Goal: Task Accomplishment & Management: Manage account settings

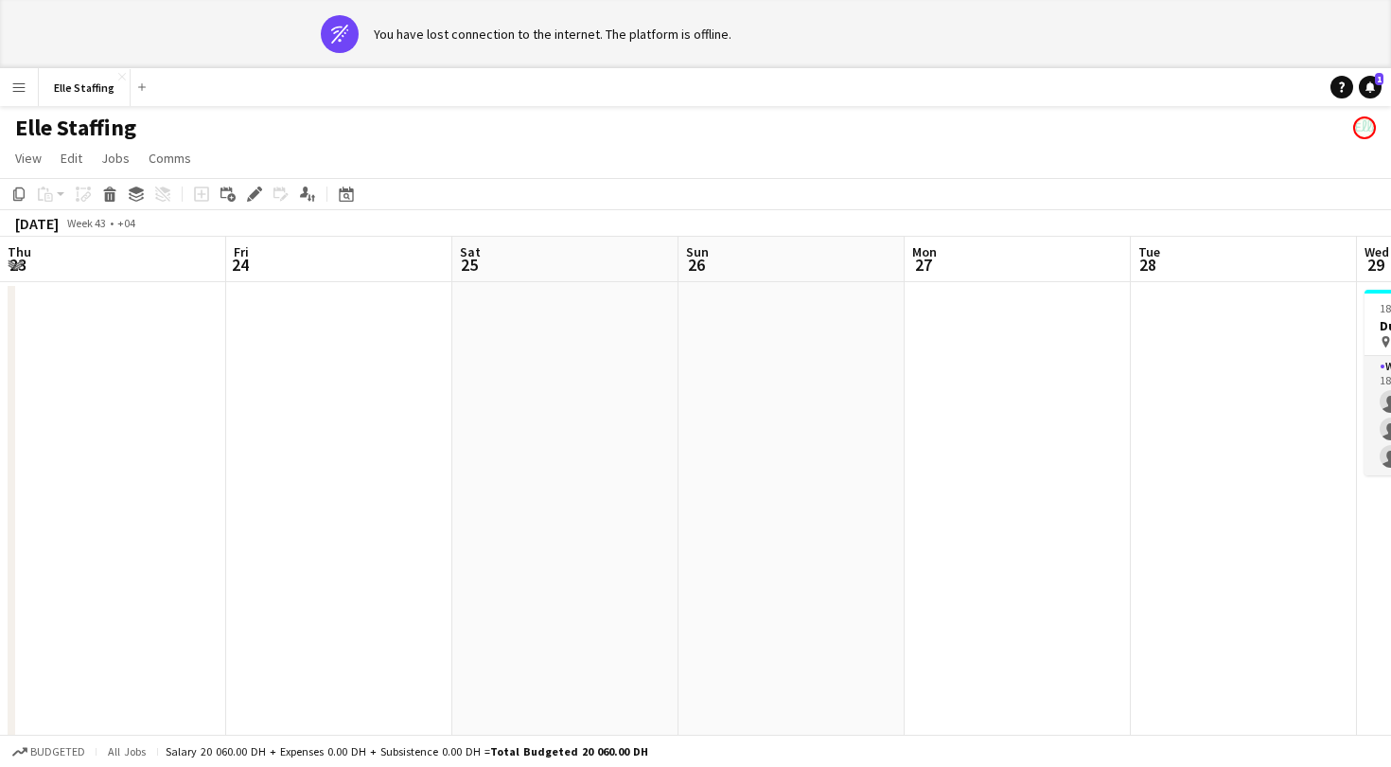
scroll to position [0, 581]
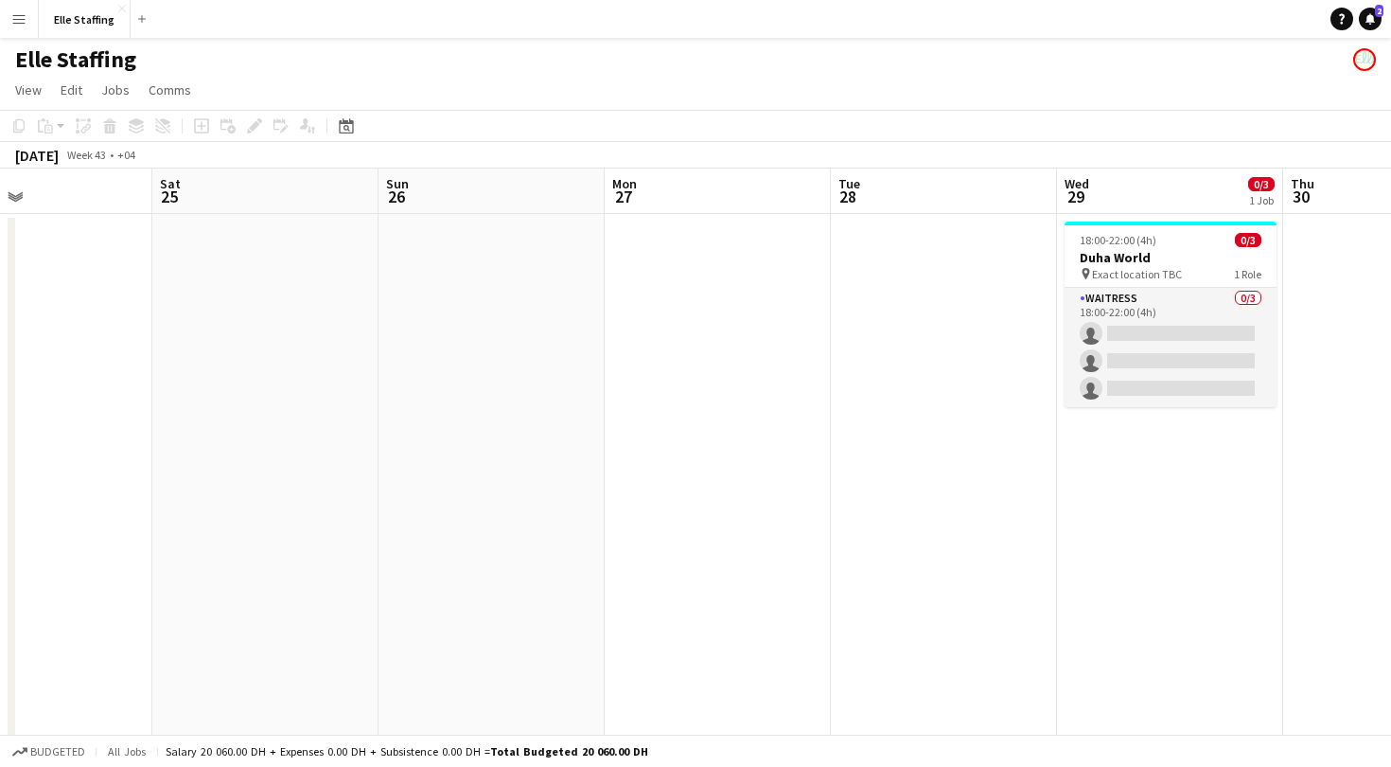
scroll to position [0, 757]
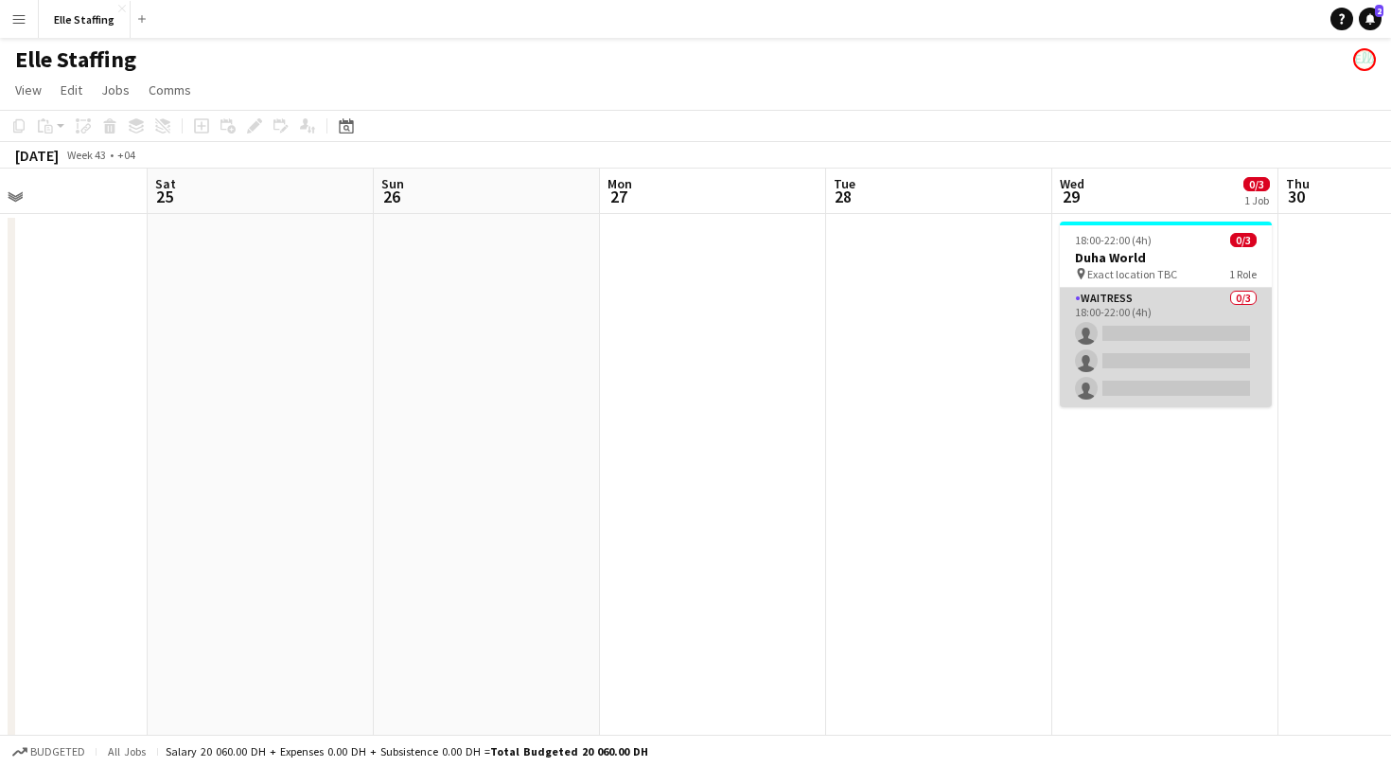
click at [1152, 298] on app-card-role "Waitress 0/3 18:00-22:00 (4h) single-neutral-actions single-neutral-actions sin…" at bounding box center [1166, 347] width 212 height 119
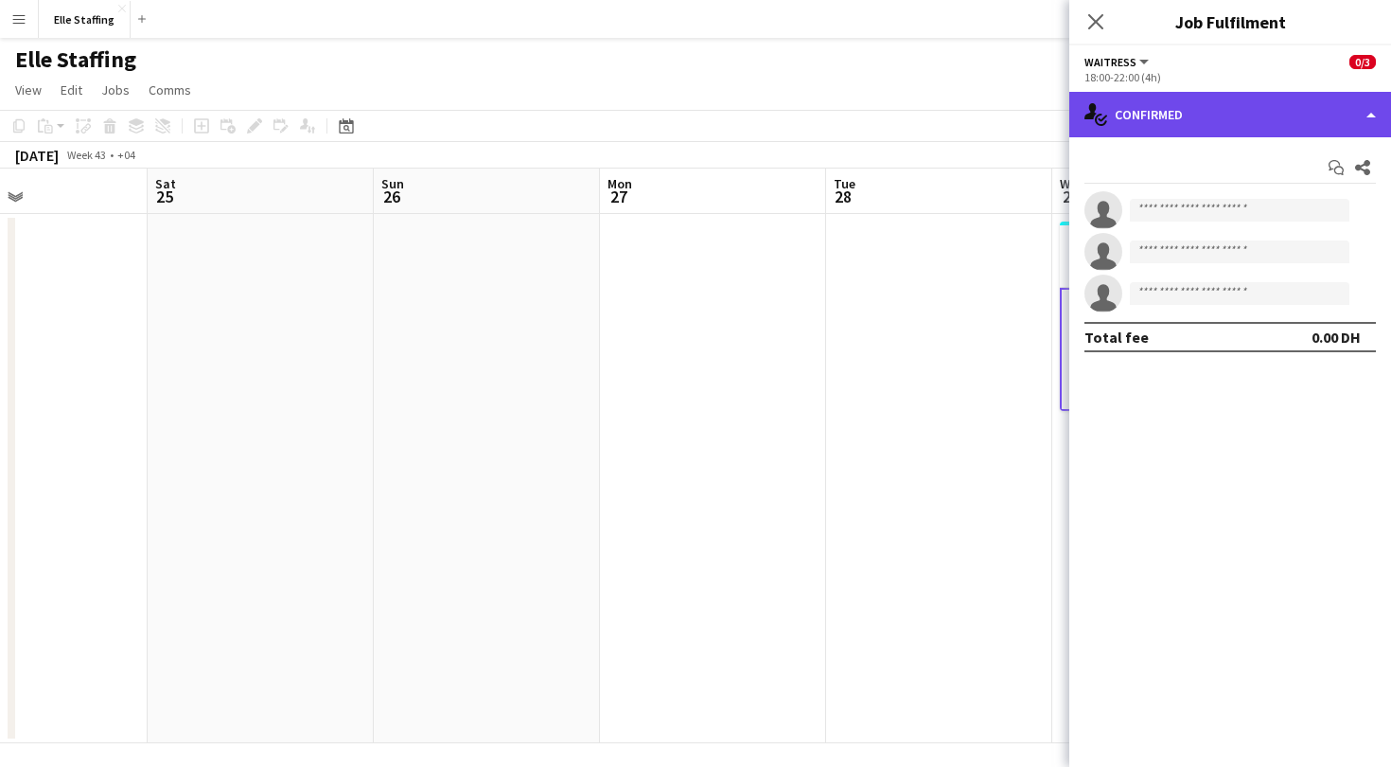
click at [1298, 111] on div "single-neutral-actions-check-2 Confirmed" at bounding box center [1231, 114] width 322 height 45
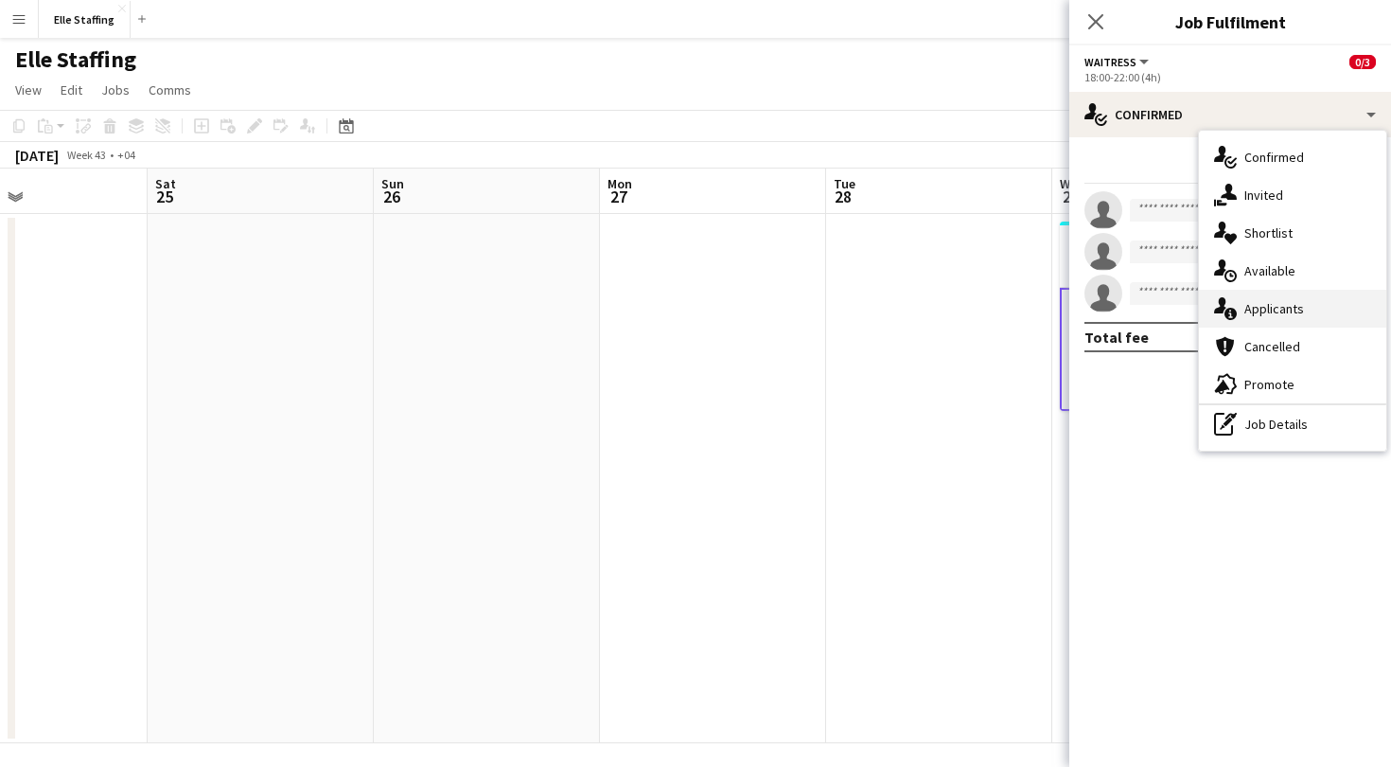
click at [1267, 308] on span "Applicants" at bounding box center [1275, 308] width 60 height 17
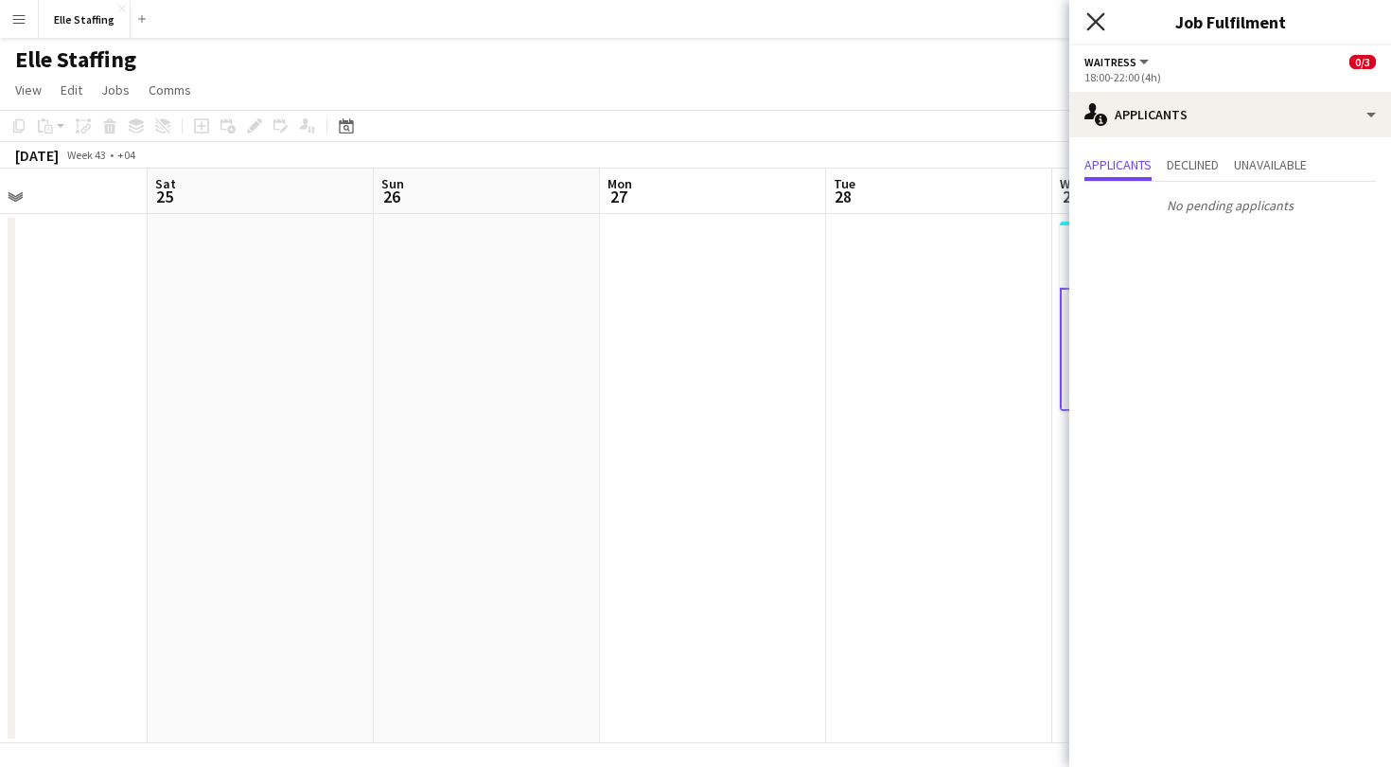
click at [1092, 19] on icon at bounding box center [1096, 21] width 18 height 18
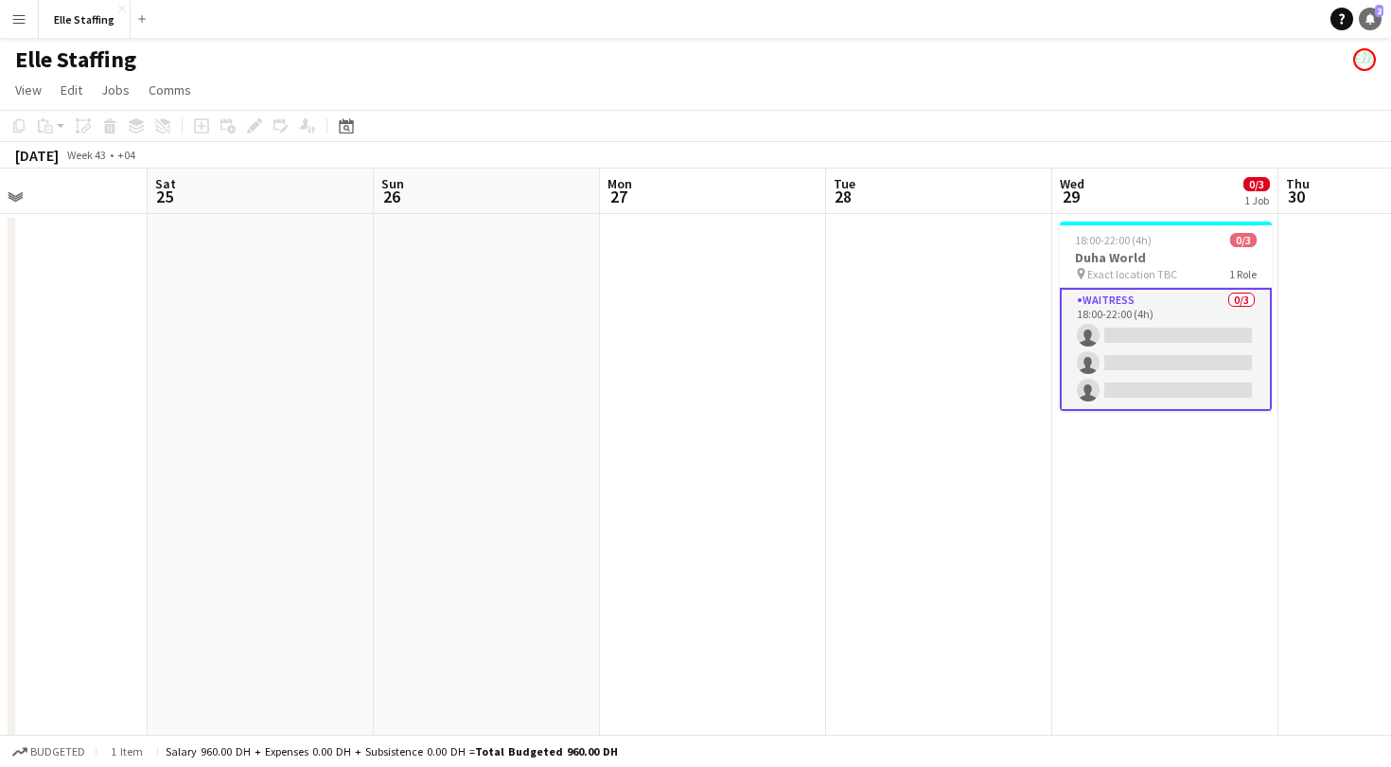
click at [1370, 16] on icon at bounding box center [1370, 17] width 9 height 9
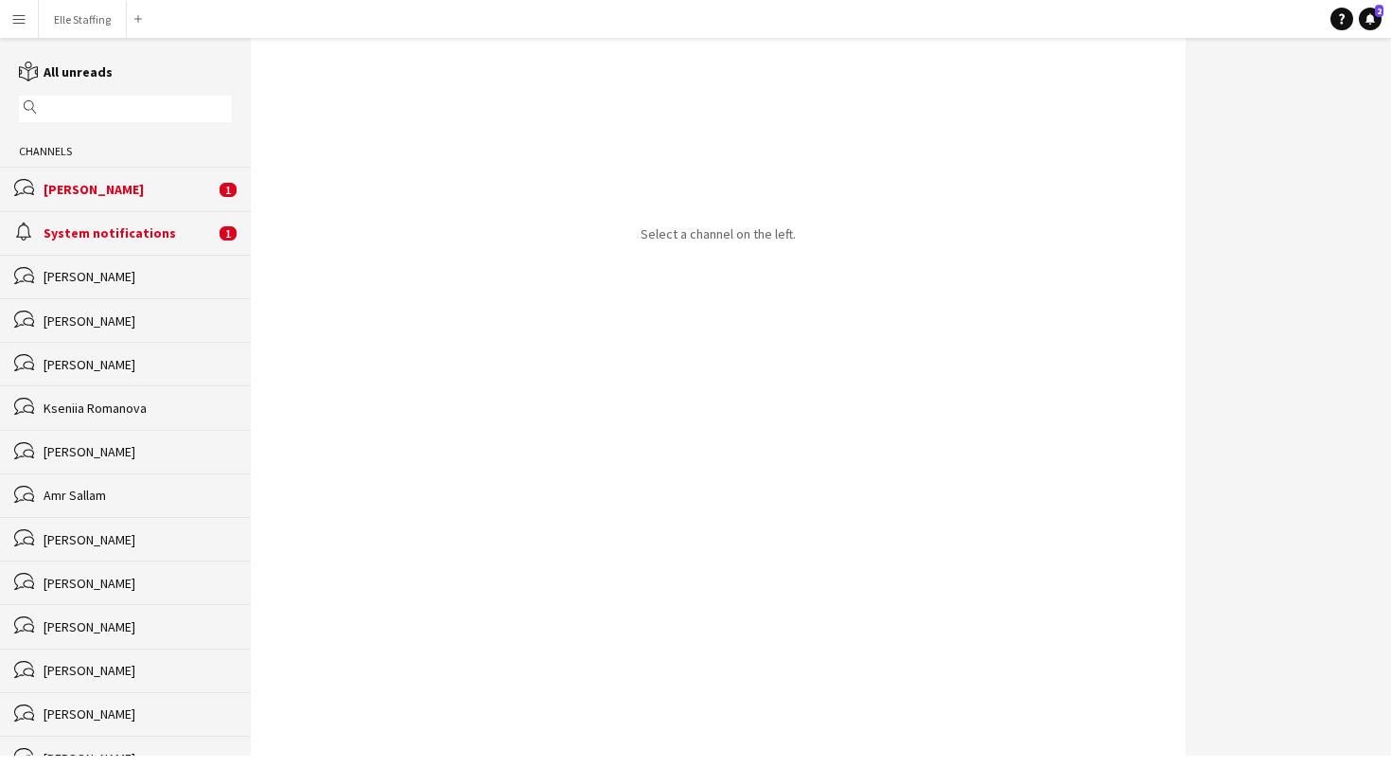
click at [89, 182] on div "Karina Shuliatytska" at bounding box center [129, 189] width 171 height 17
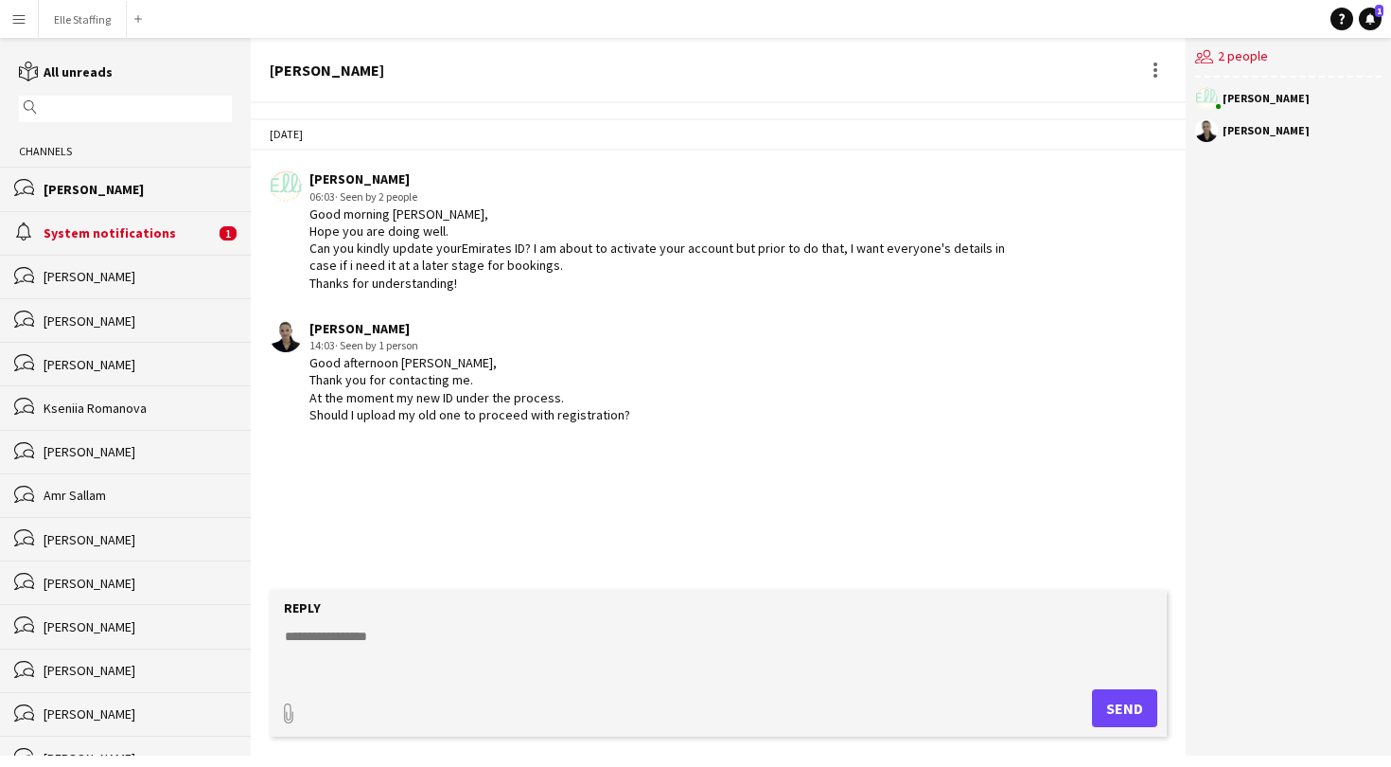
click at [66, 240] on div "alarm System notifications 1" at bounding box center [125, 233] width 251 height 44
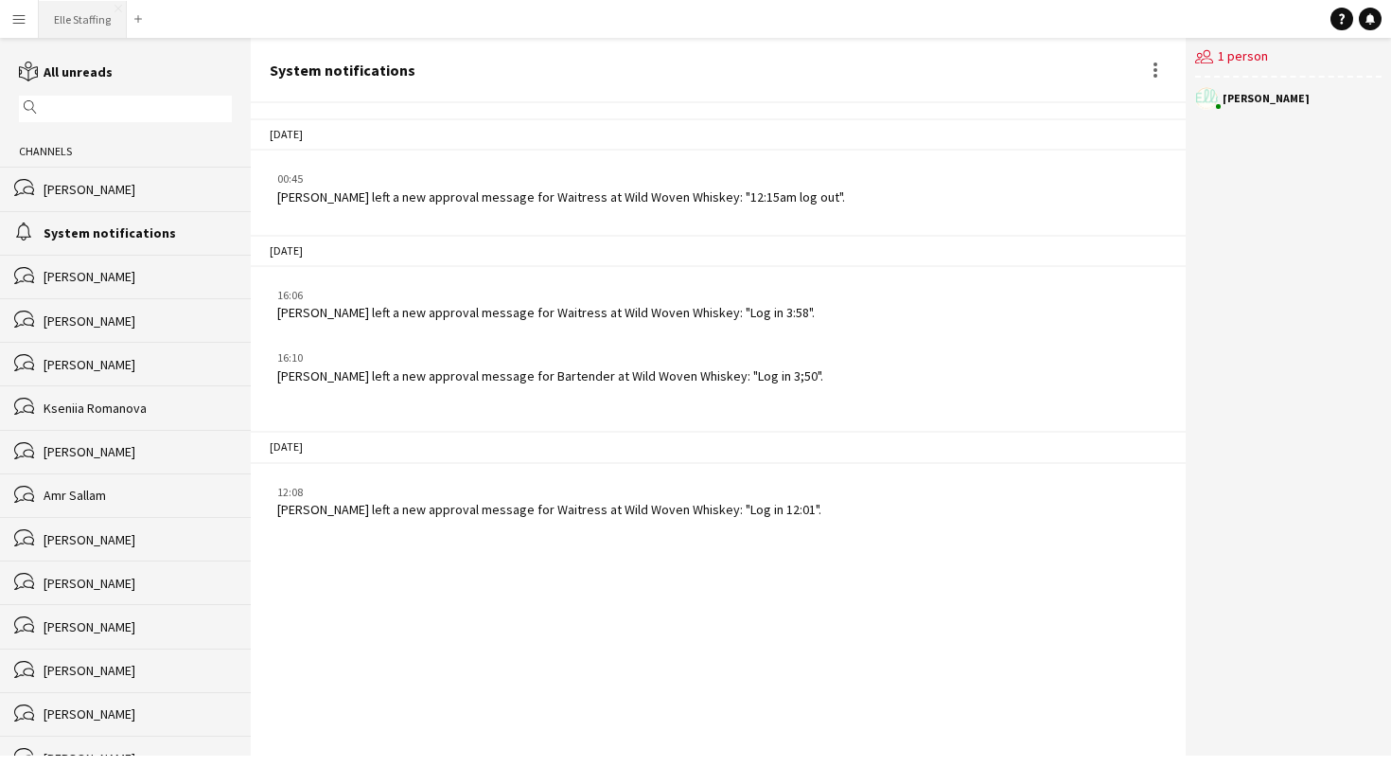
click at [80, 20] on button "Elle Staffing Close" at bounding box center [83, 19] width 88 height 37
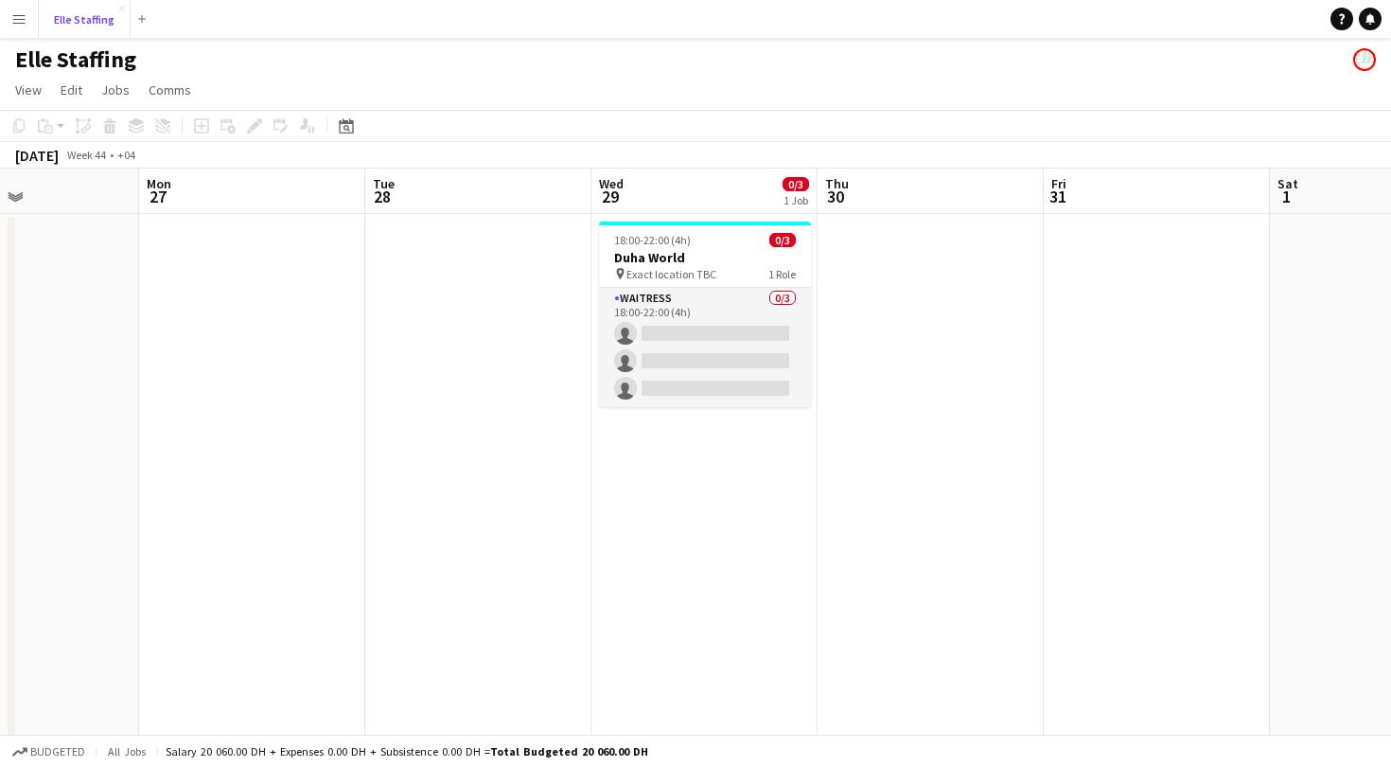
scroll to position [0, 505]
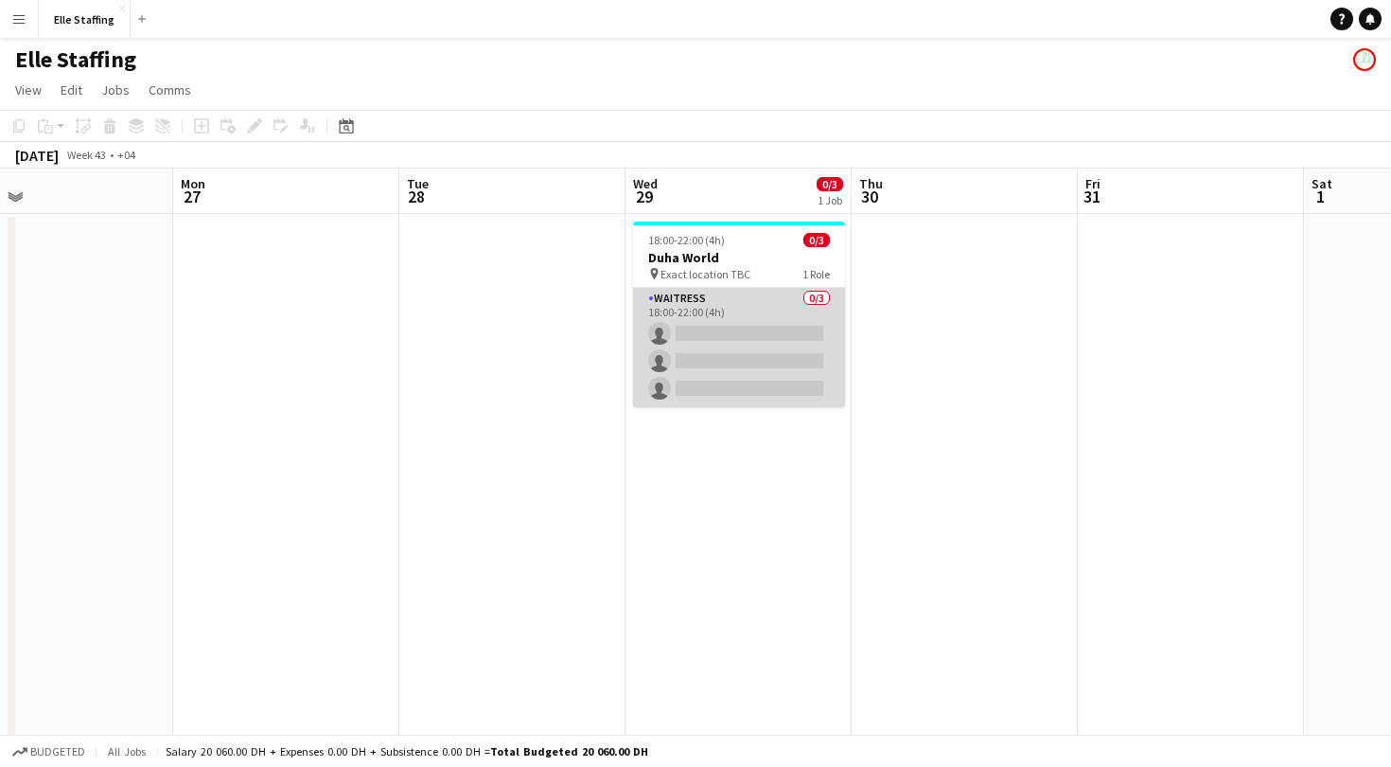
click at [775, 309] on app-card-role "Waitress 0/3 18:00-22:00 (4h) single-neutral-actions single-neutral-actions sin…" at bounding box center [739, 347] width 212 height 119
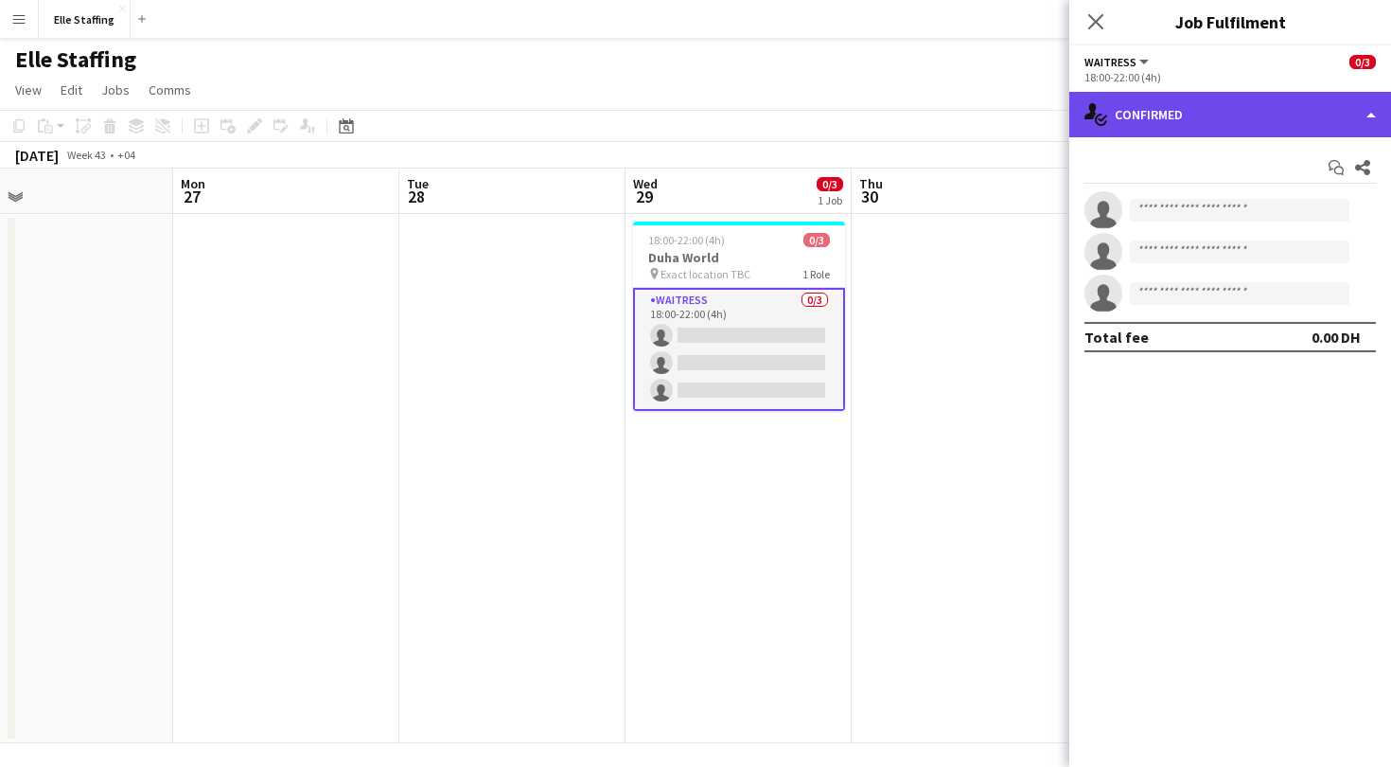
click at [1213, 101] on div "single-neutral-actions-check-2 Confirmed" at bounding box center [1231, 114] width 322 height 45
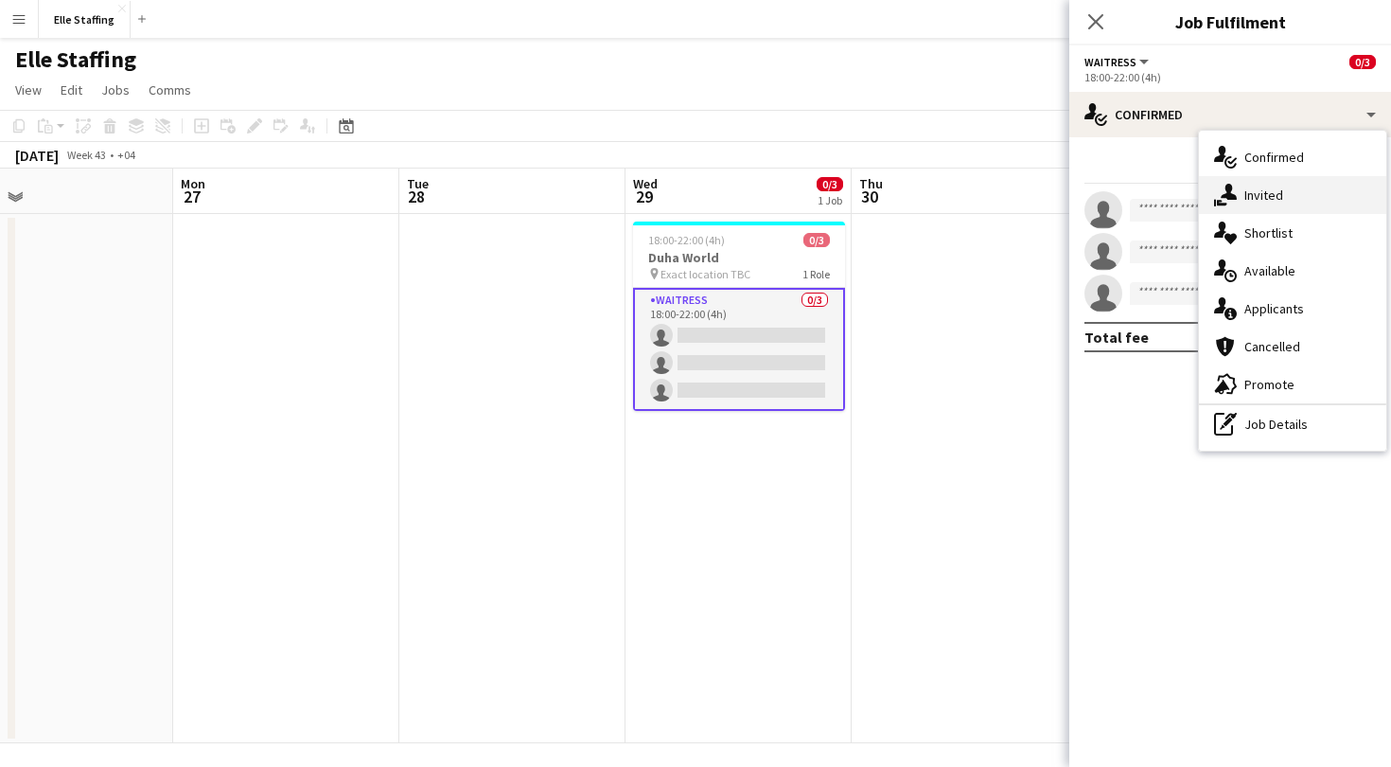
click at [1283, 191] on div "single-neutral-actions-share-1 Invited" at bounding box center [1292, 195] width 187 height 38
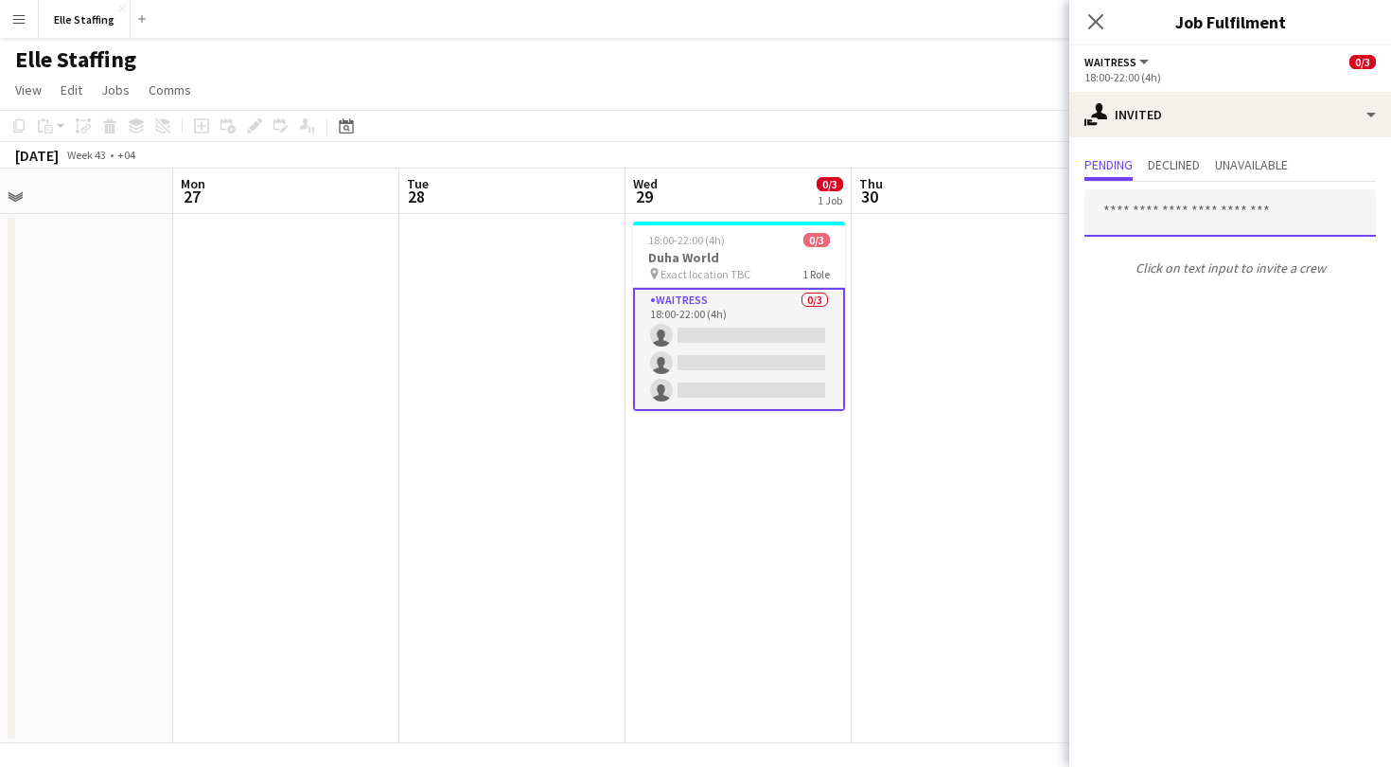
click at [1136, 214] on input "text" at bounding box center [1231, 212] width 292 height 47
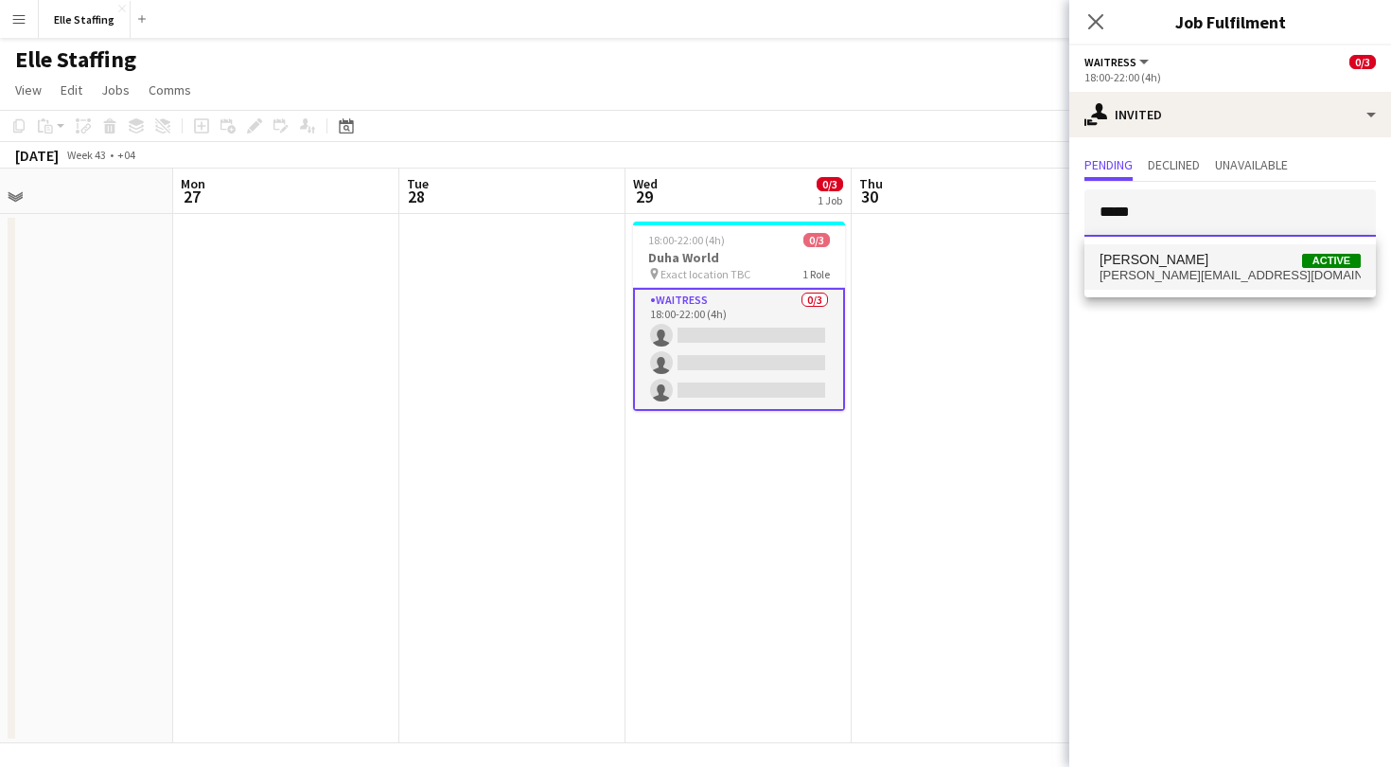
type input "*****"
click at [1174, 265] on span "Barbara Szep" at bounding box center [1154, 260] width 109 height 16
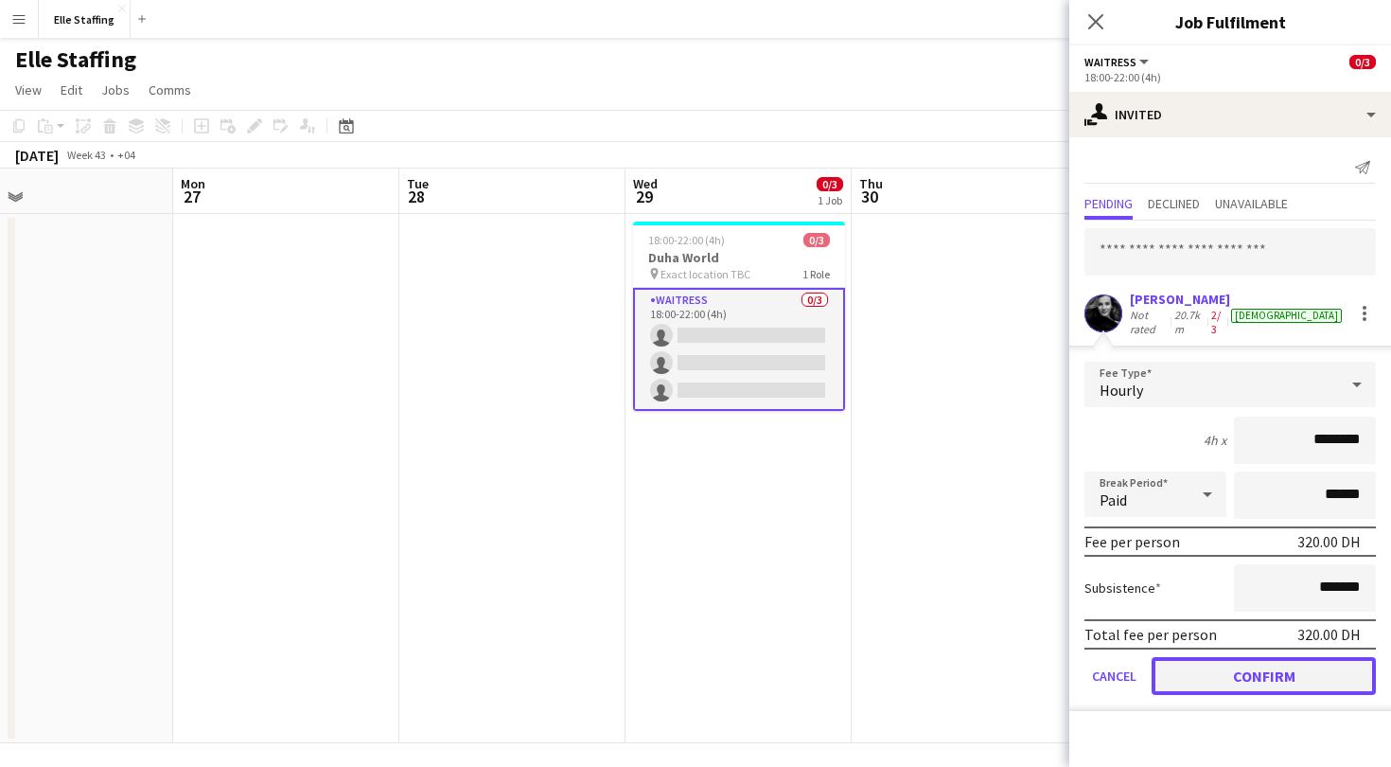
click at [1286, 678] on button "Confirm" at bounding box center [1264, 676] width 224 height 38
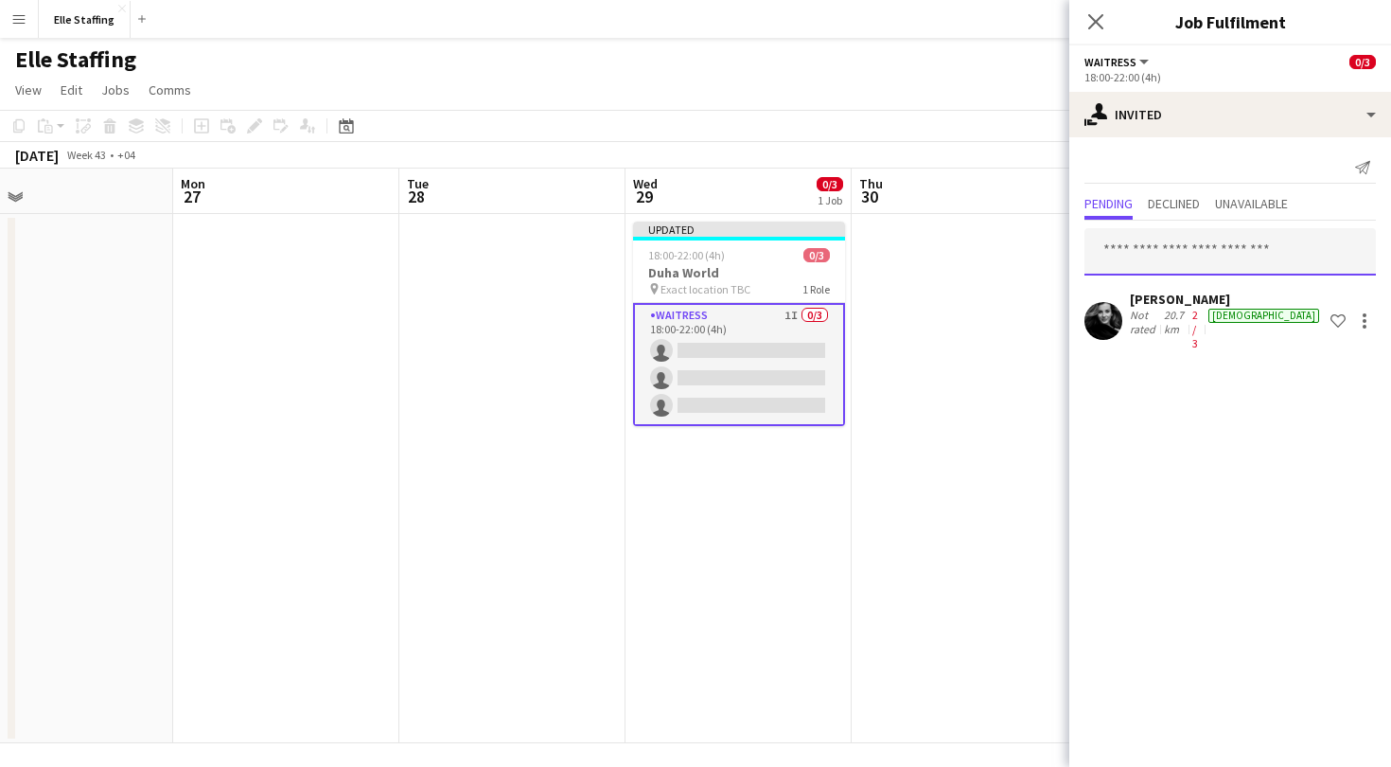
click at [1142, 262] on input "text" at bounding box center [1231, 251] width 292 height 47
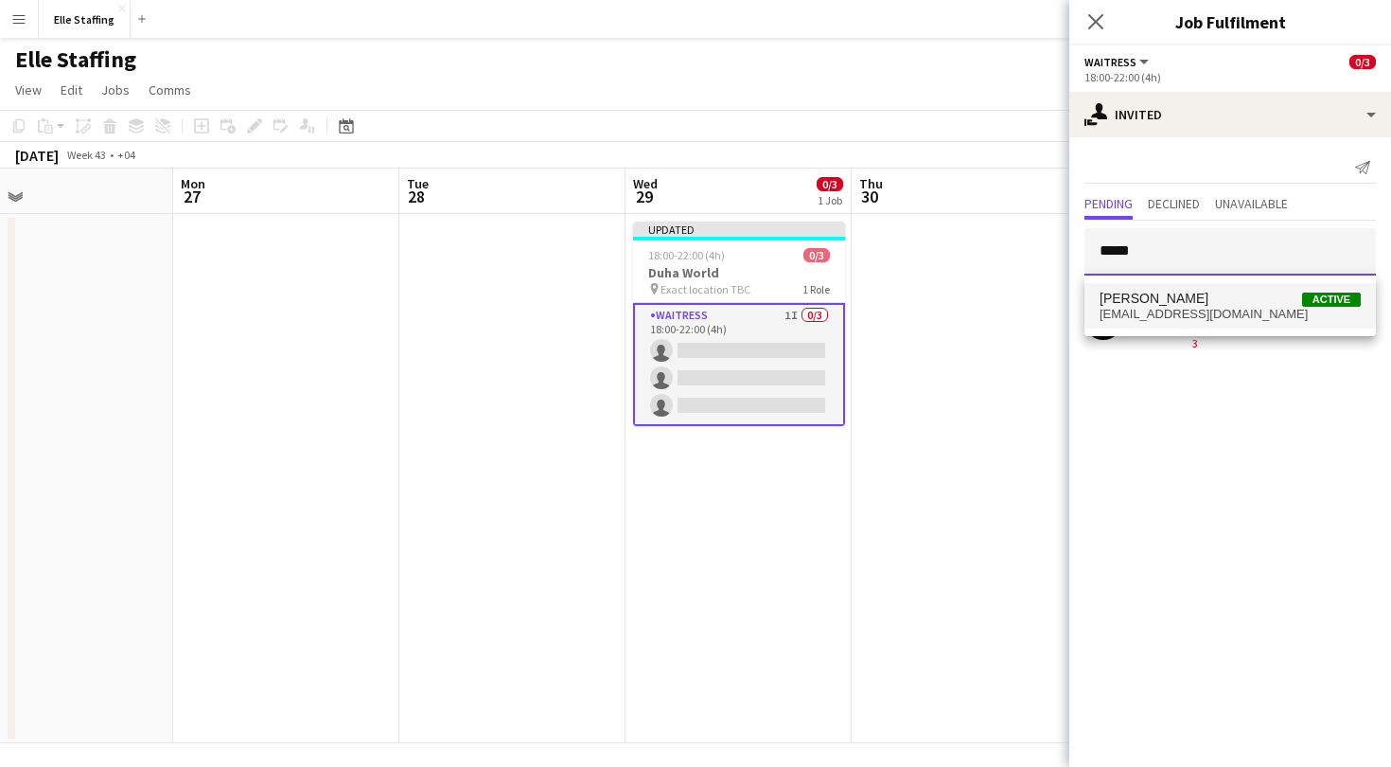
type input "*****"
click at [1168, 297] on span "[PERSON_NAME]" at bounding box center [1154, 299] width 109 height 16
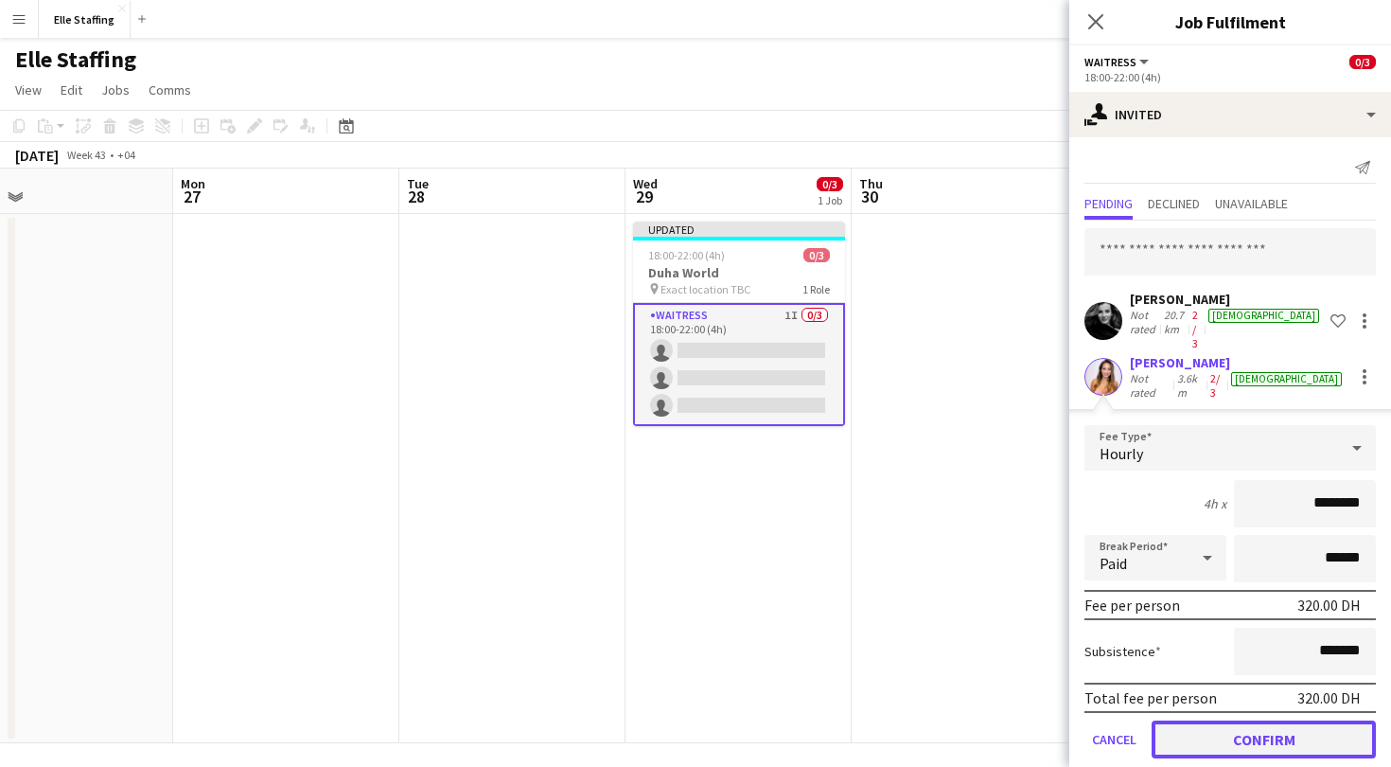
click at [1299, 720] on button "Confirm" at bounding box center [1264, 739] width 224 height 38
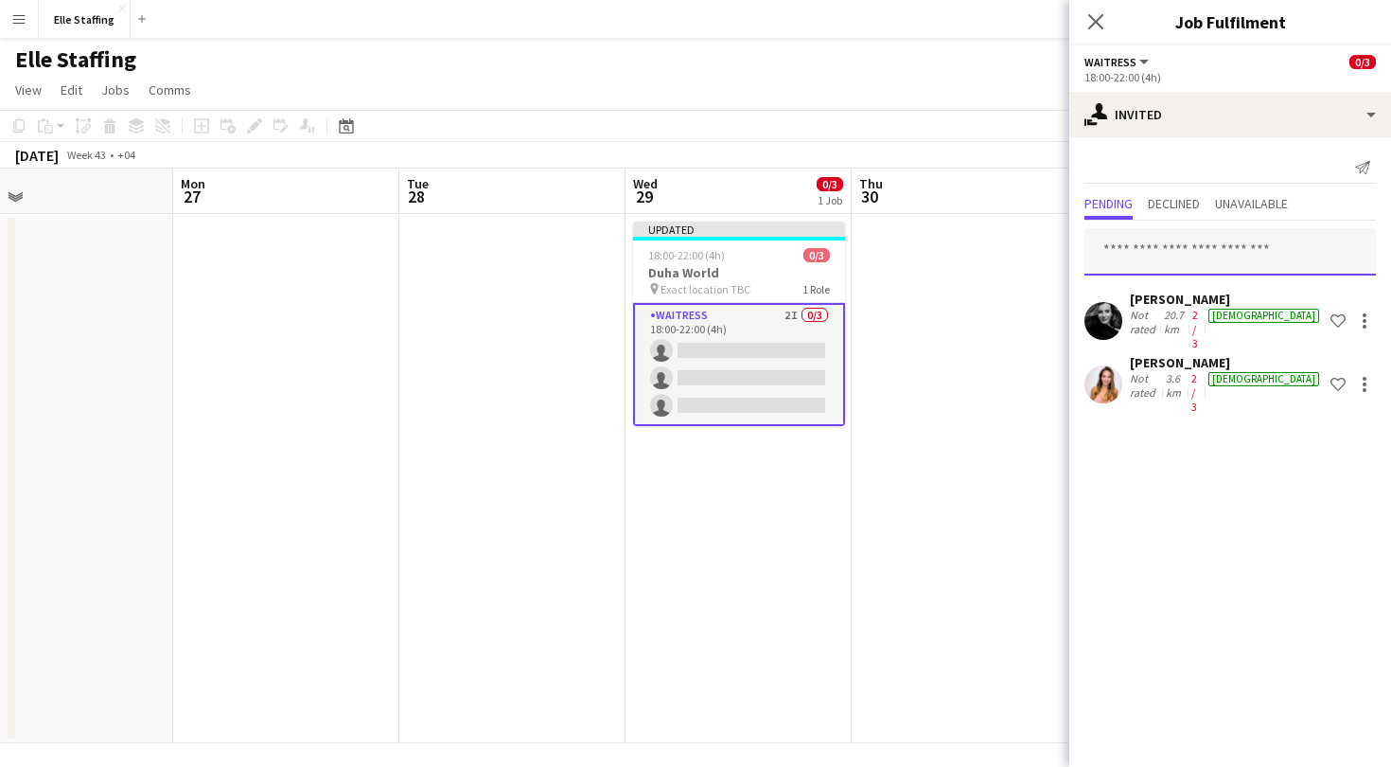
click at [1162, 252] on input "text" at bounding box center [1231, 251] width 292 height 47
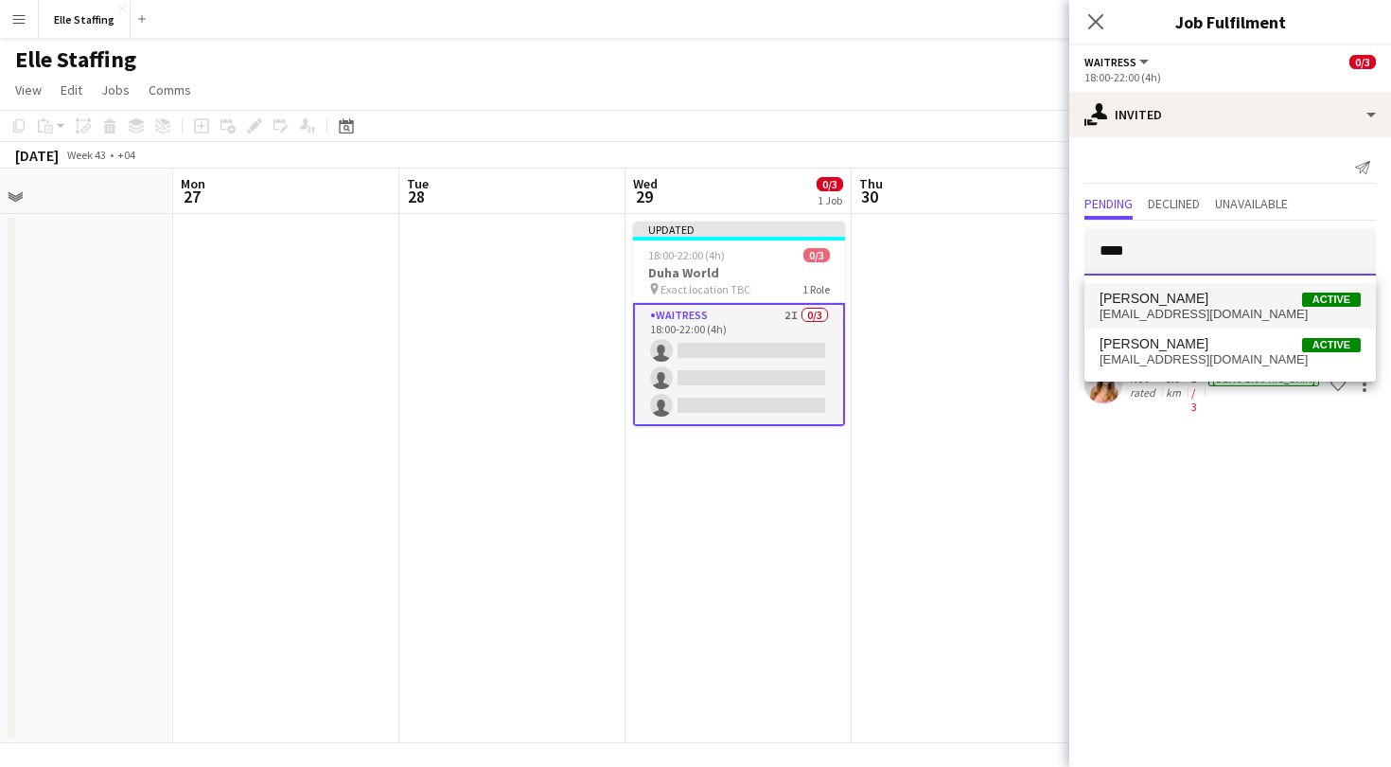
type input "****"
click at [1170, 300] on span "Marija Bozic" at bounding box center [1154, 299] width 109 height 16
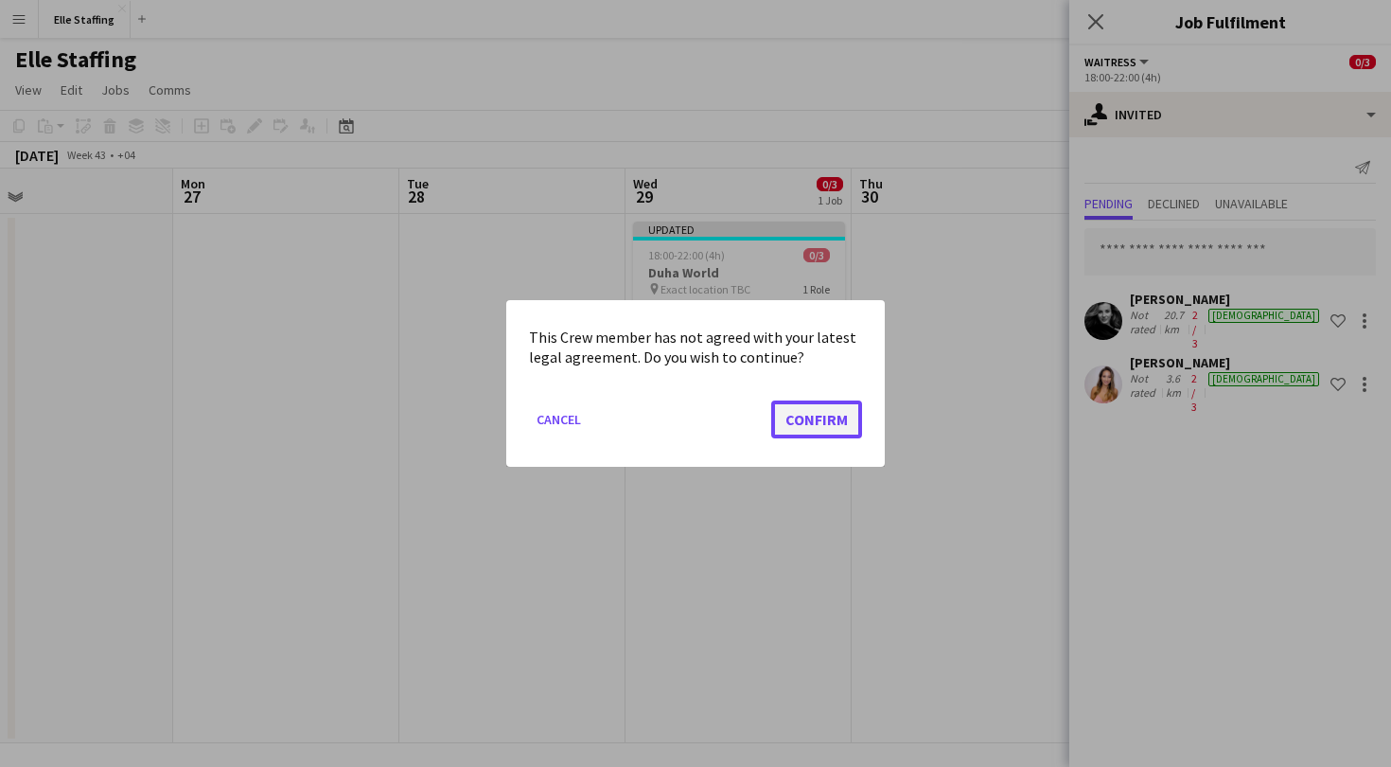
click at [816, 421] on button "Confirm" at bounding box center [816, 419] width 91 height 38
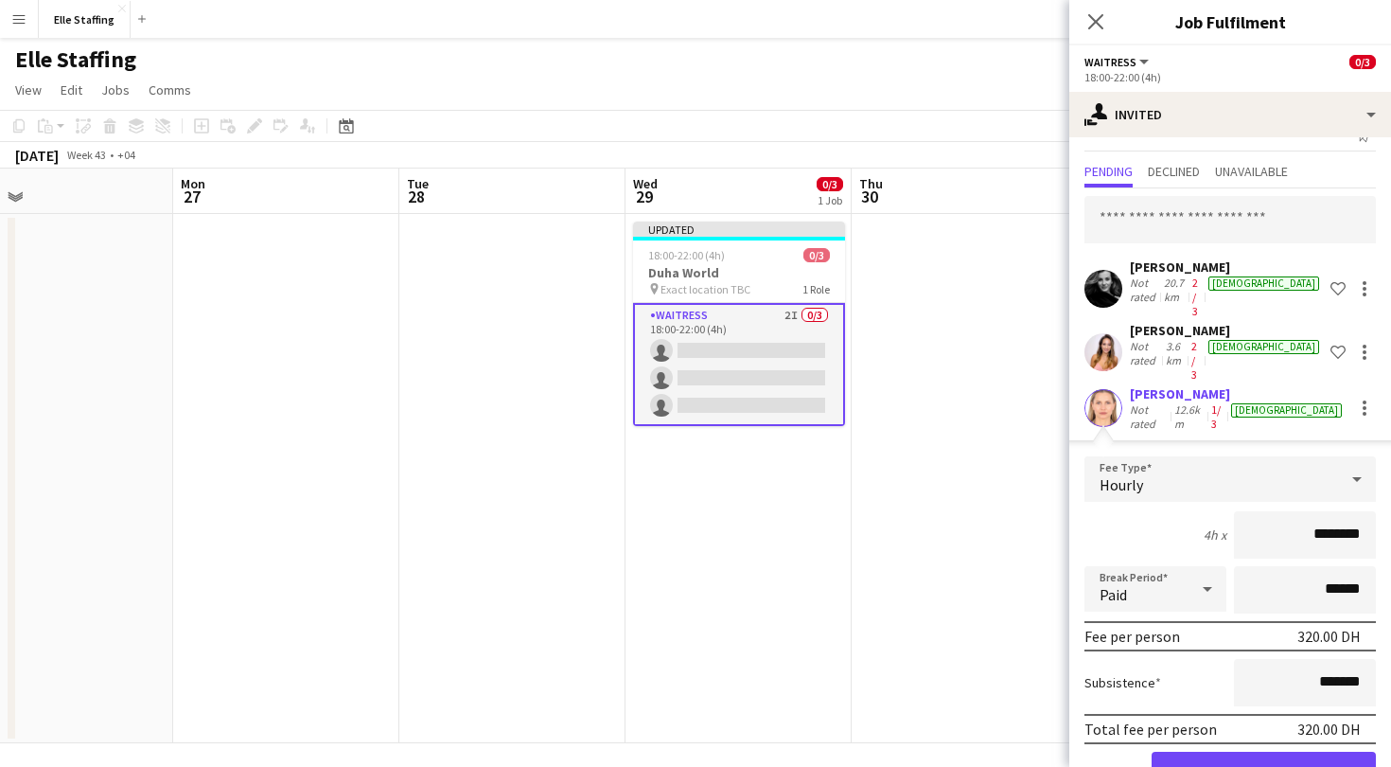
scroll to position [39, 0]
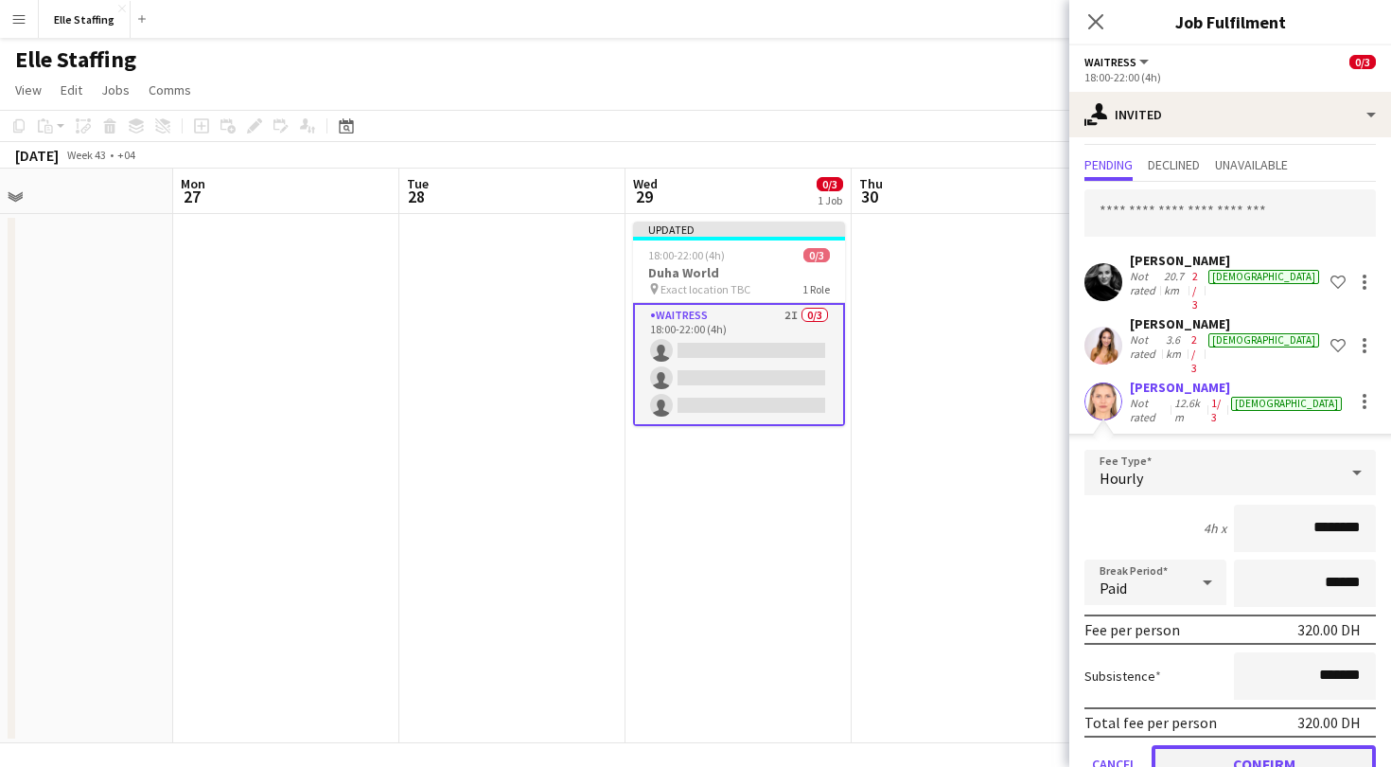
click at [1236, 745] on button "Confirm" at bounding box center [1264, 764] width 224 height 38
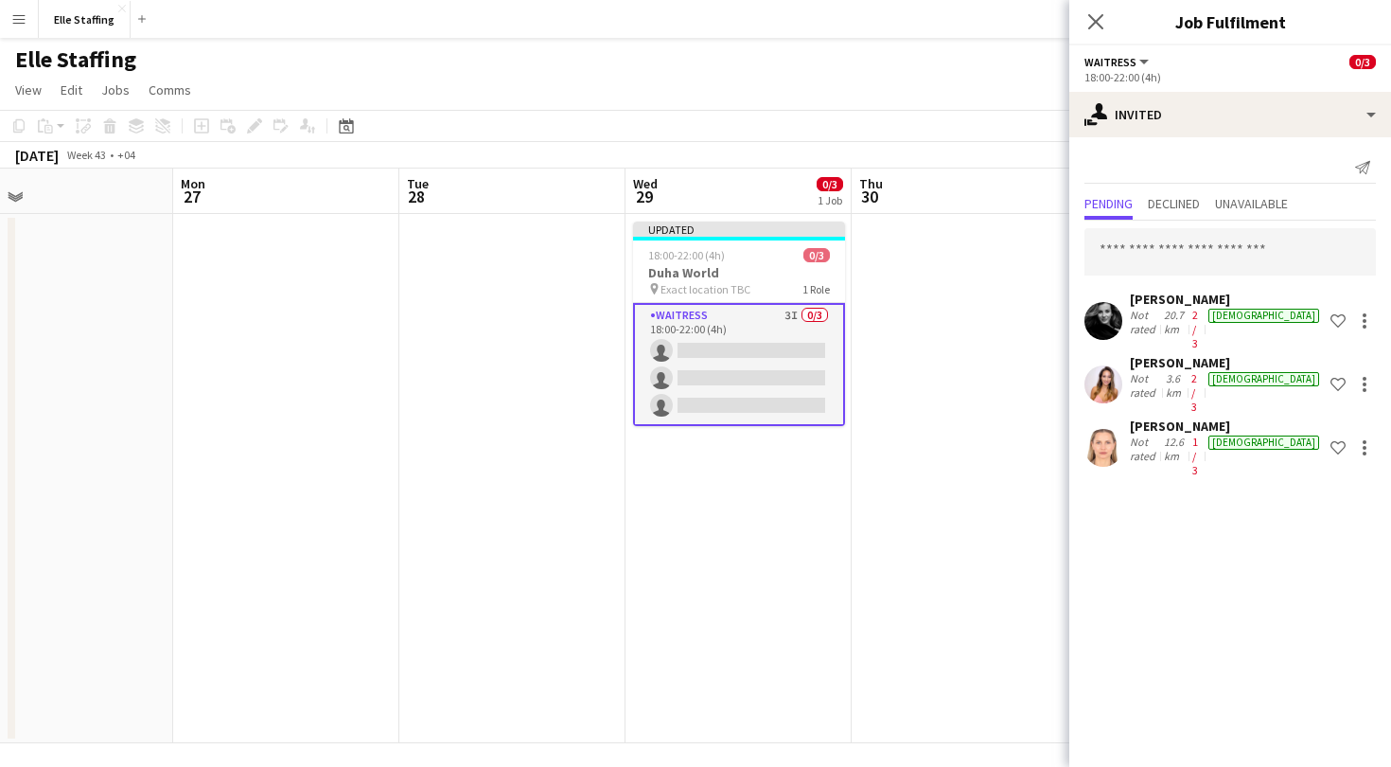
scroll to position [0, 0]
click at [1093, 18] on icon at bounding box center [1096, 21] width 18 height 18
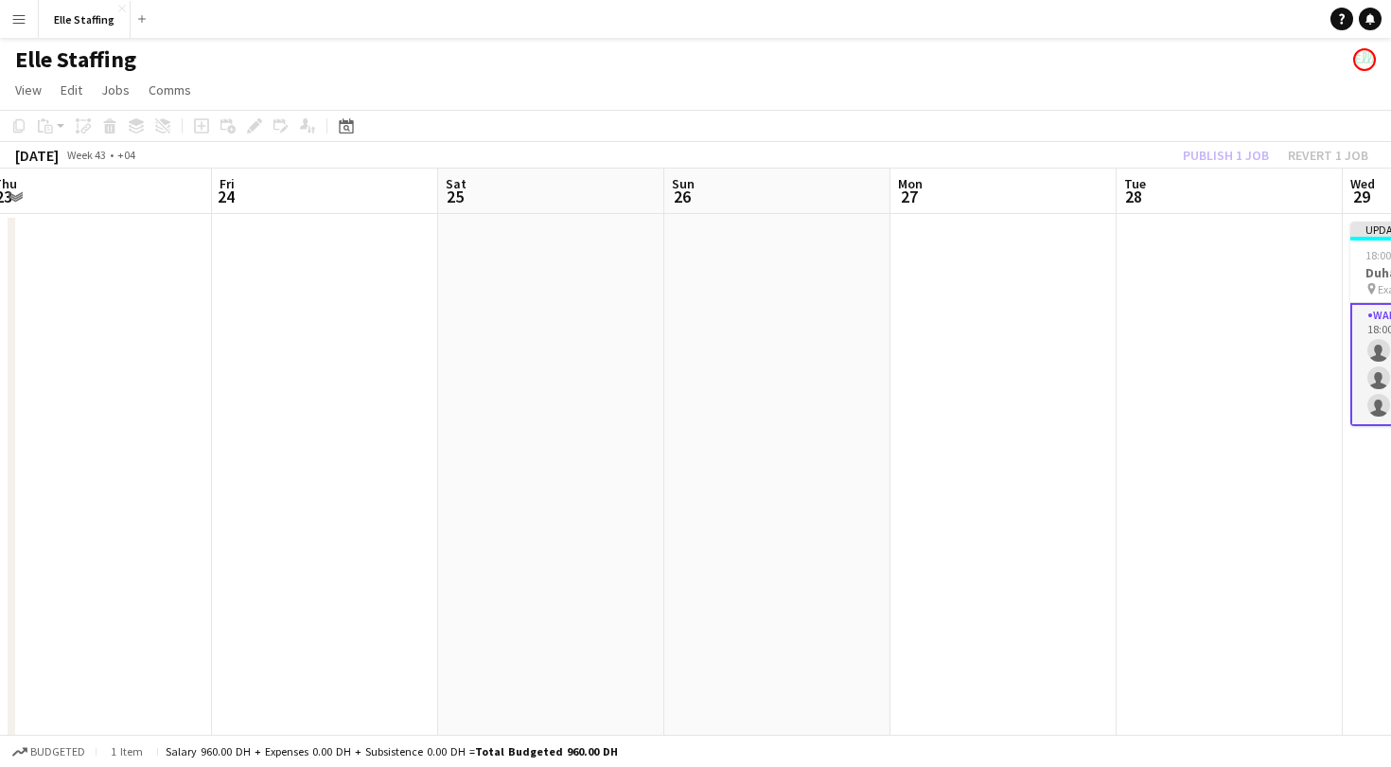
scroll to position [0, 501]
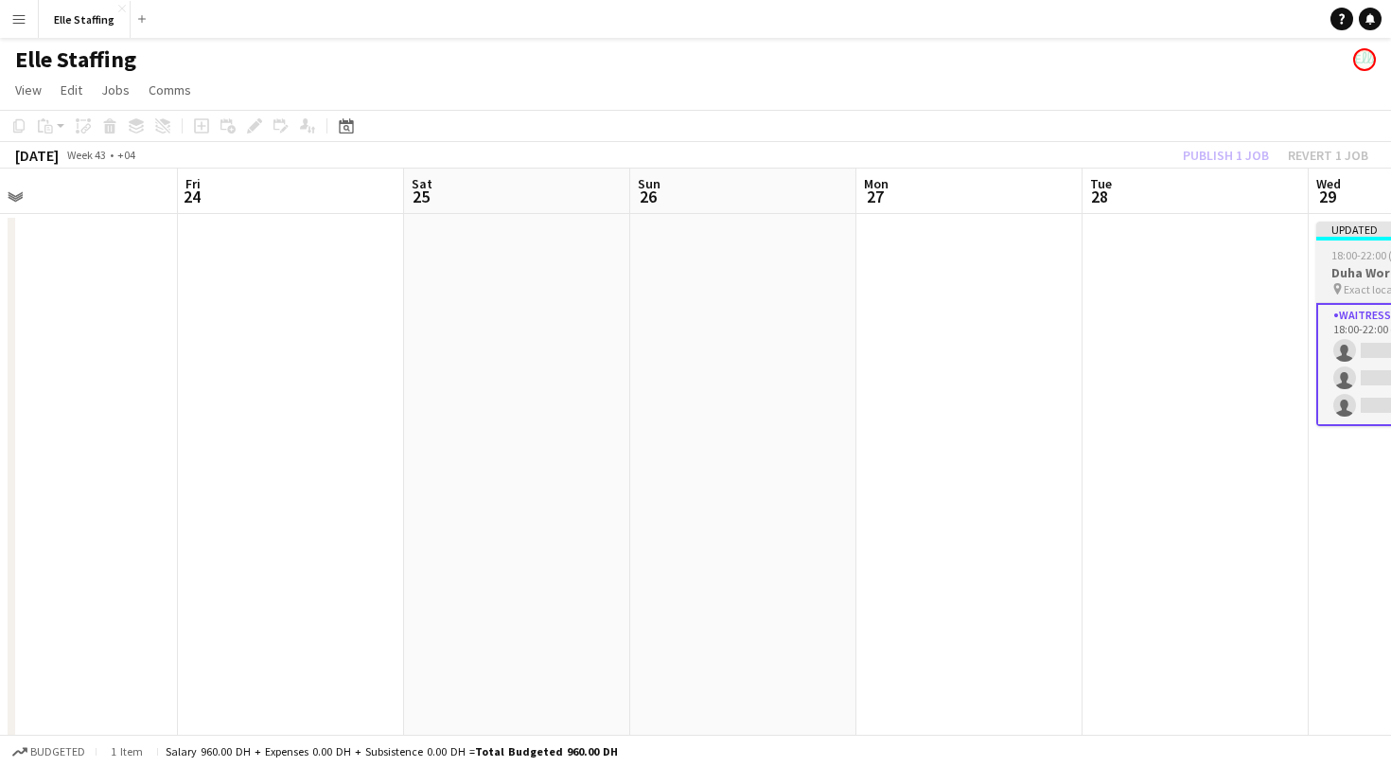
click at [1362, 258] on span "18:00-22:00 (4h)" at bounding box center [1370, 255] width 77 height 14
click at [1236, 152] on button "Publish 1 job" at bounding box center [1226, 155] width 101 height 25
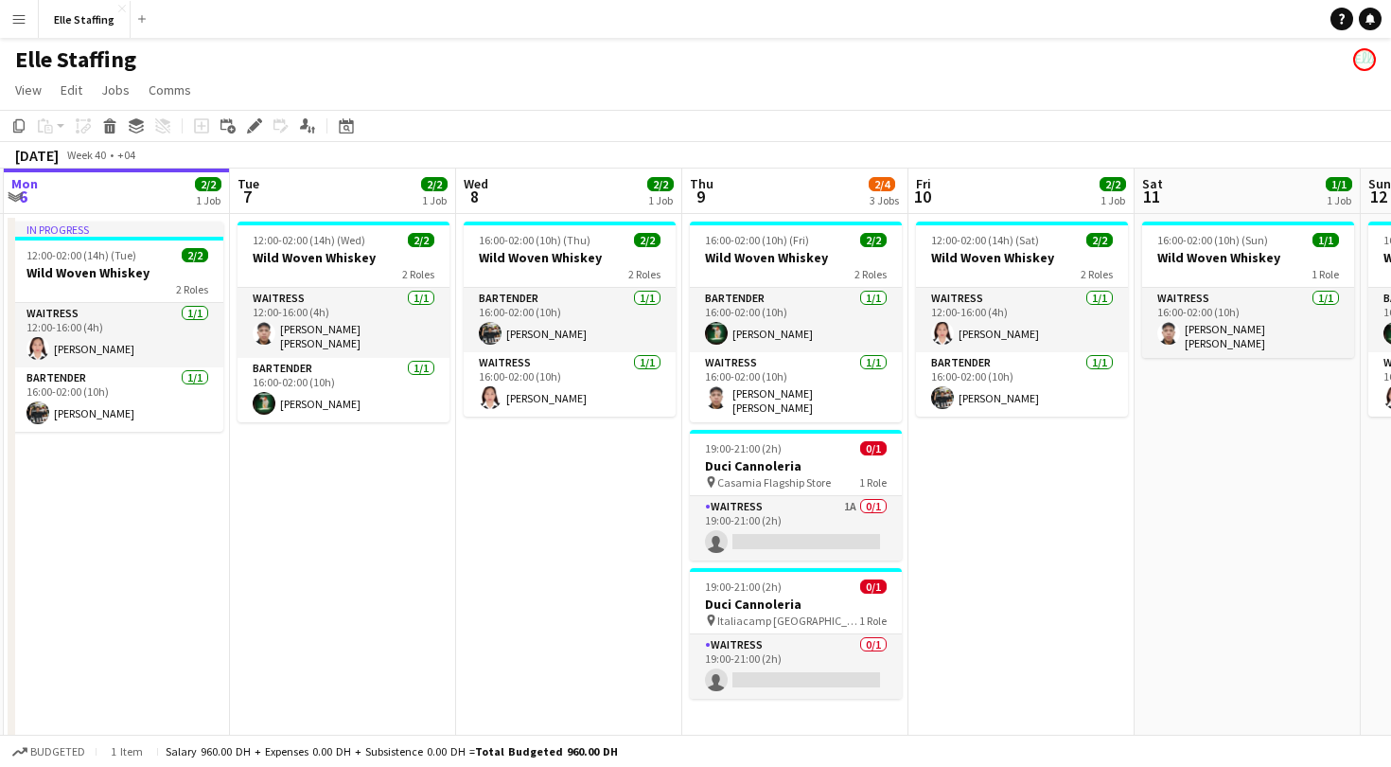
scroll to position [0, 447]
click at [20, 11] on app-icon "Menu" at bounding box center [18, 18] width 15 height 15
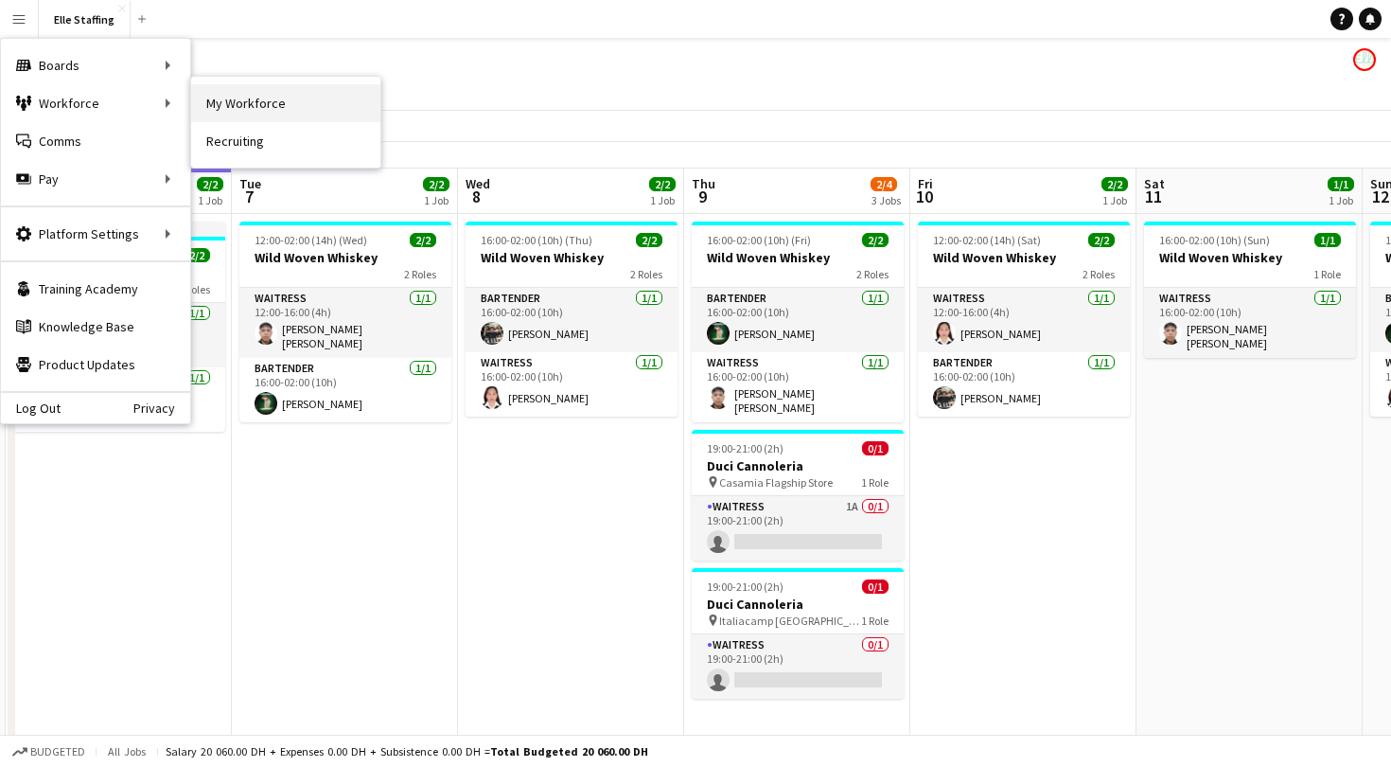
click at [239, 100] on link "My Workforce" at bounding box center [285, 103] width 189 height 38
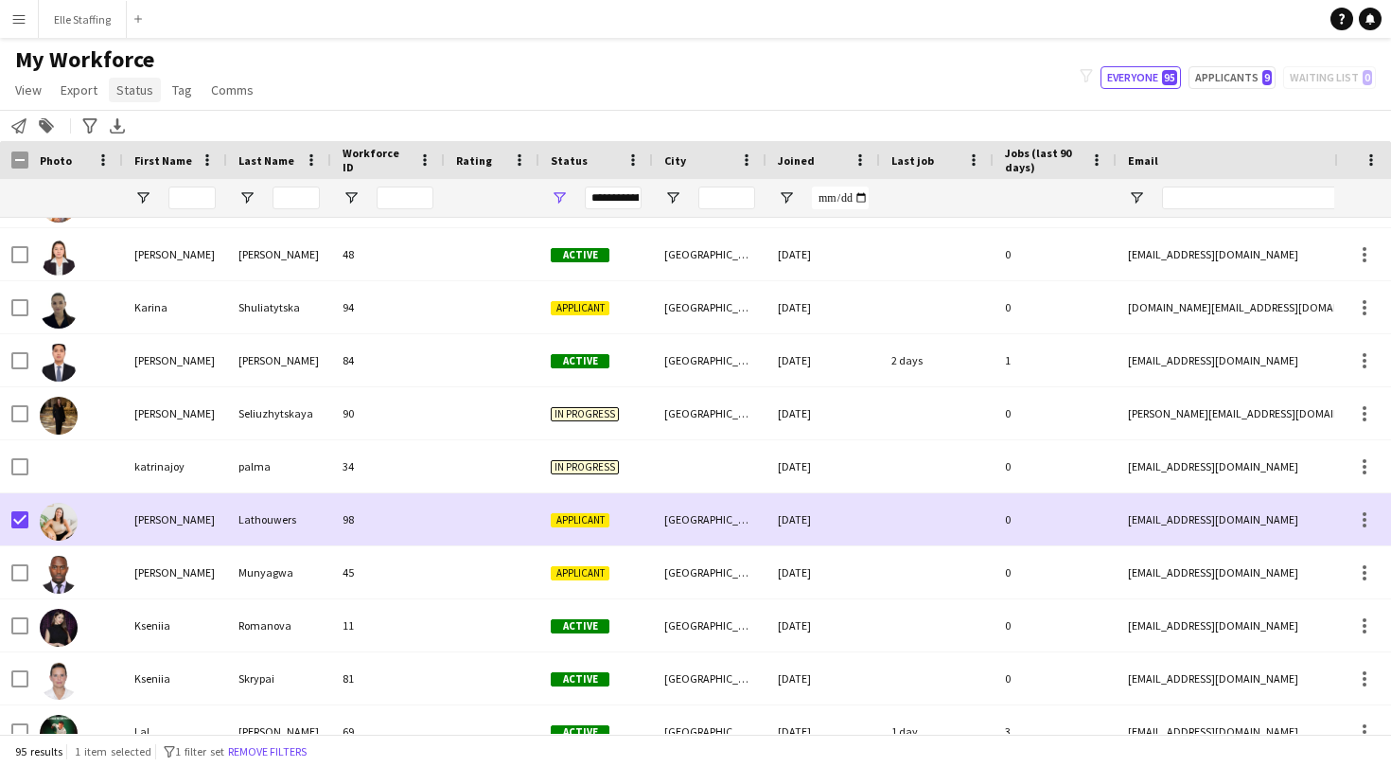
click at [133, 80] on link "Status" at bounding box center [135, 90] width 52 height 25
click at [159, 128] on link "Edit" at bounding box center [175, 131] width 133 height 40
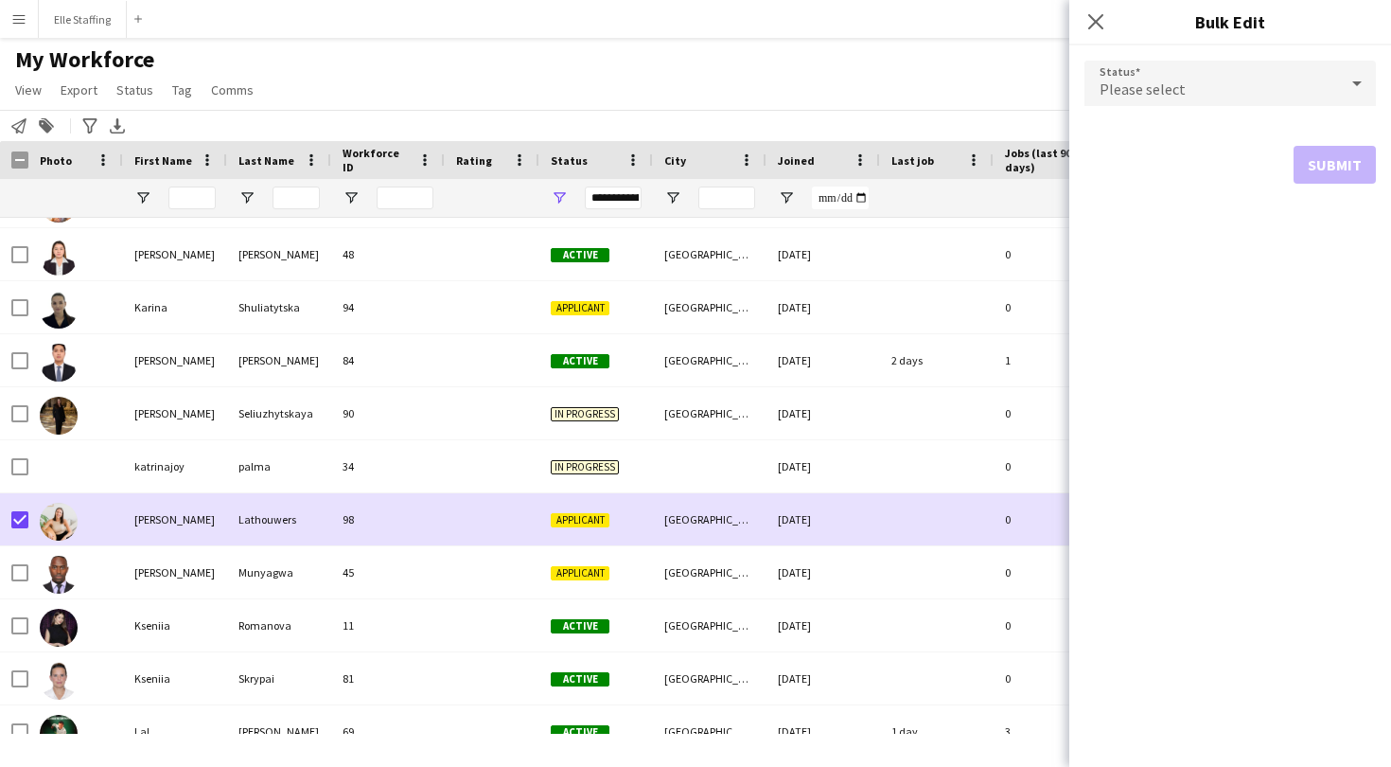
click at [1158, 88] on span "Please select" at bounding box center [1143, 89] width 86 height 19
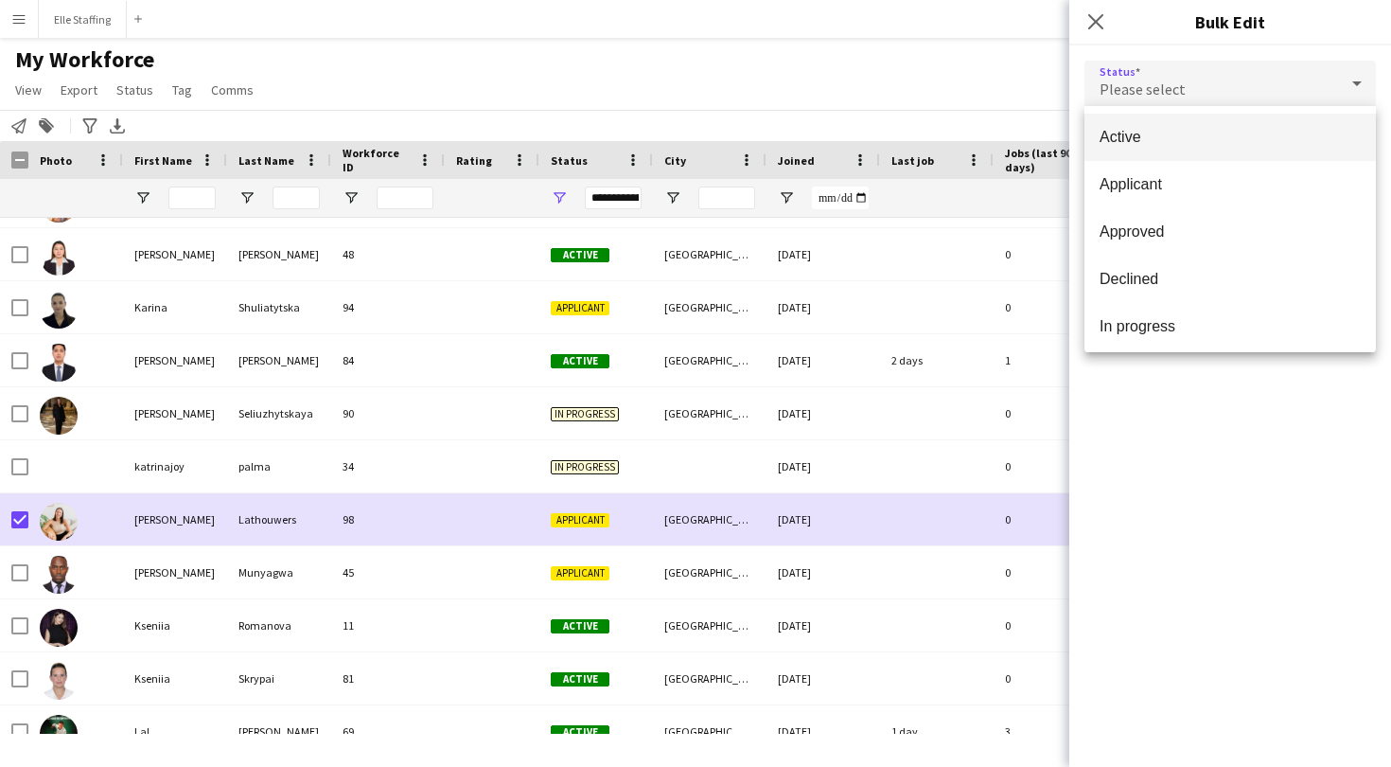
click at [1136, 131] on span "Active" at bounding box center [1230, 137] width 261 height 18
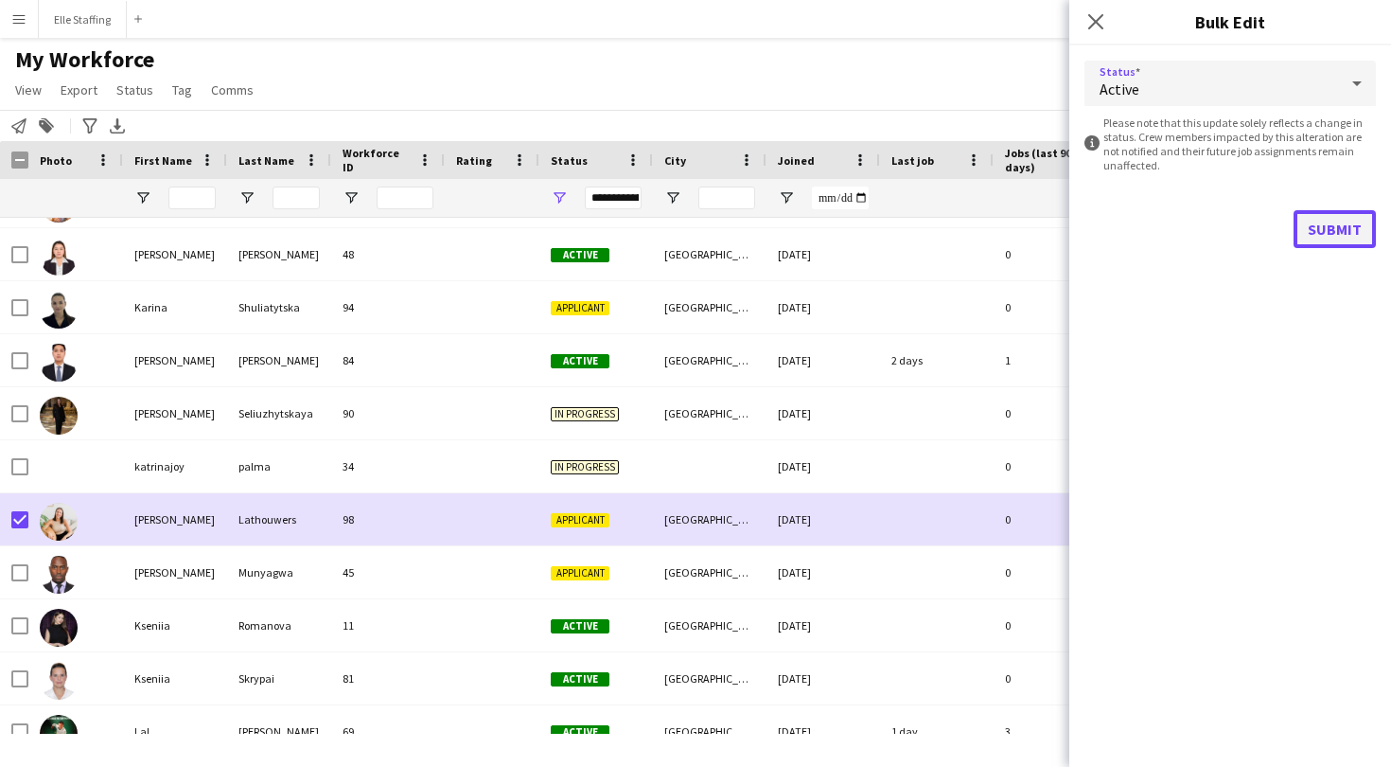
click at [1368, 233] on button "Submit" at bounding box center [1335, 229] width 82 height 38
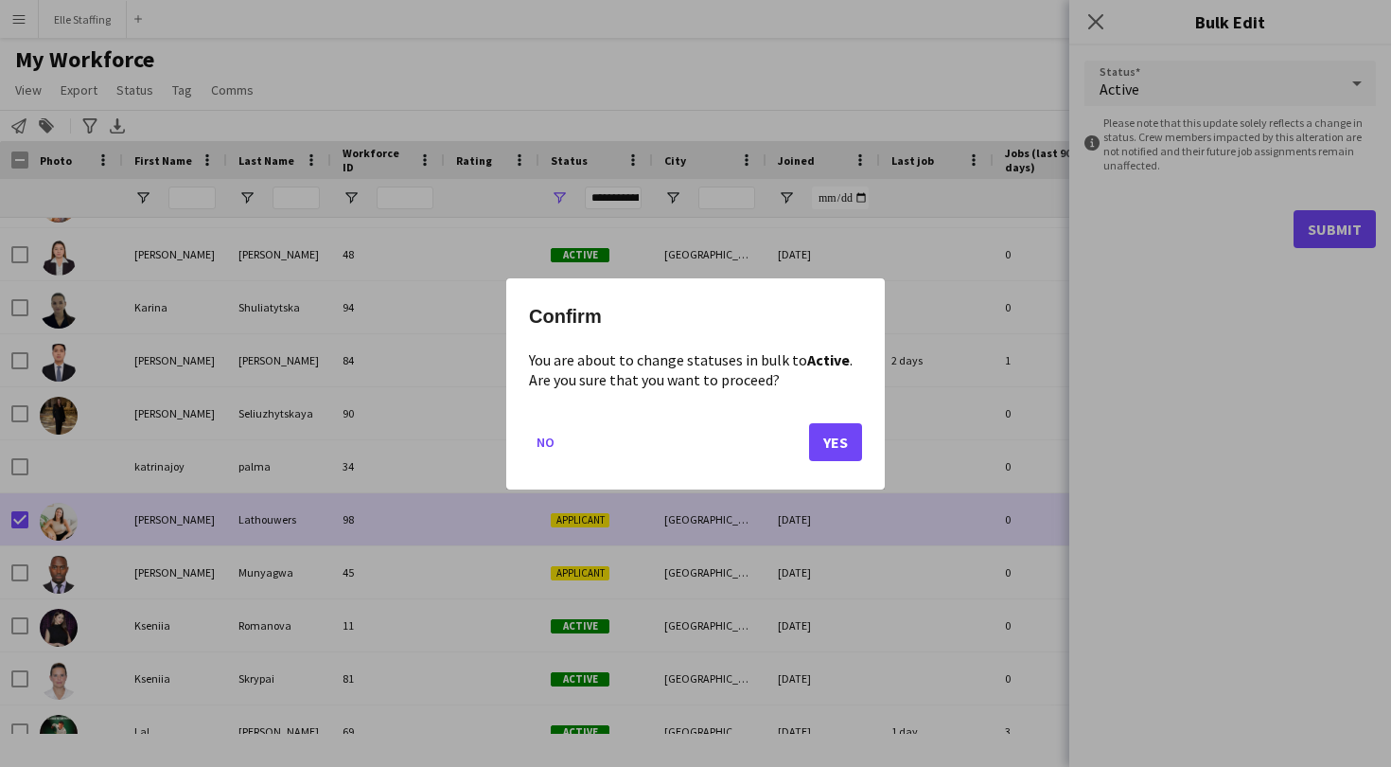
click at [801, 440] on mat-dialog-actions "No Yes" at bounding box center [695, 448] width 333 height 80
click at [830, 442] on button "Yes" at bounding box center [835, 441] width 53 height 38
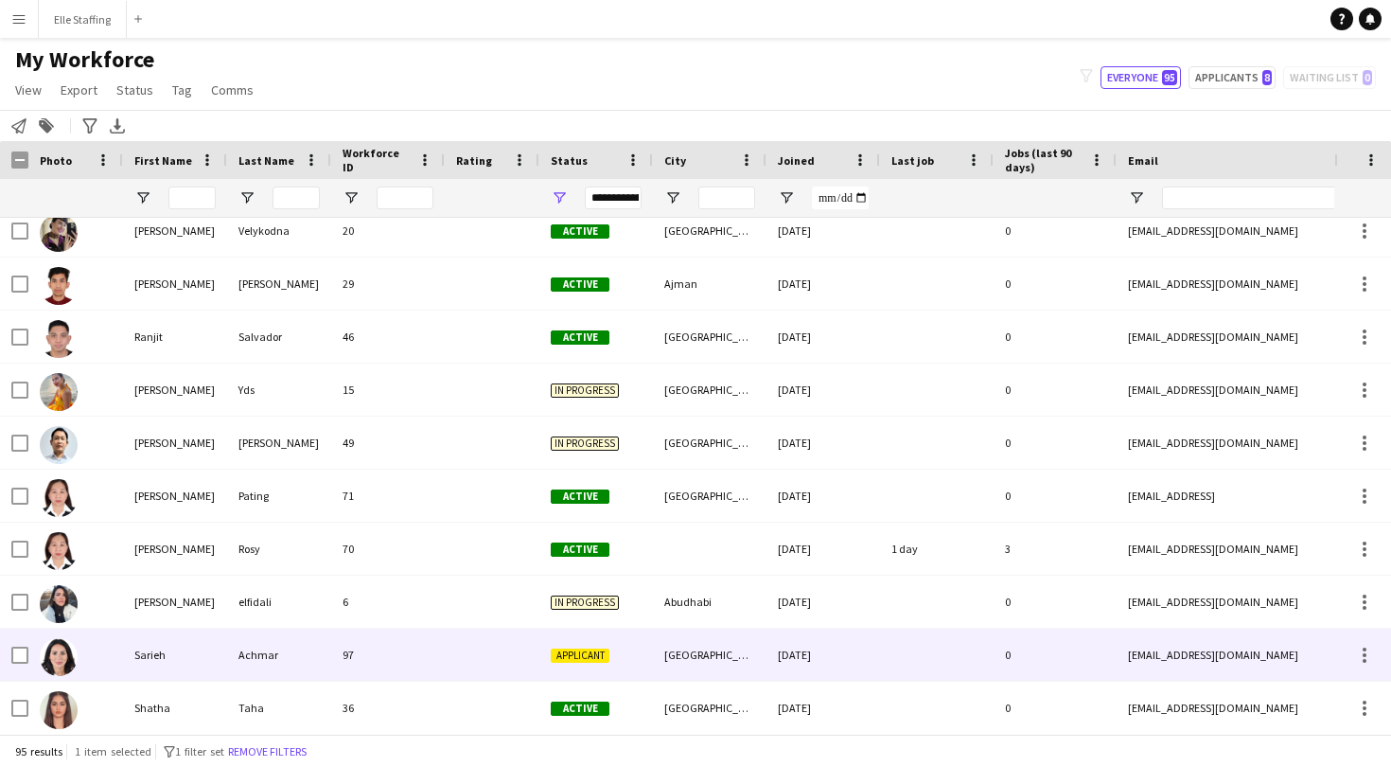
click at [229, 652] on div "Achmar" at bounding box center [279, 654] width 104 height 52
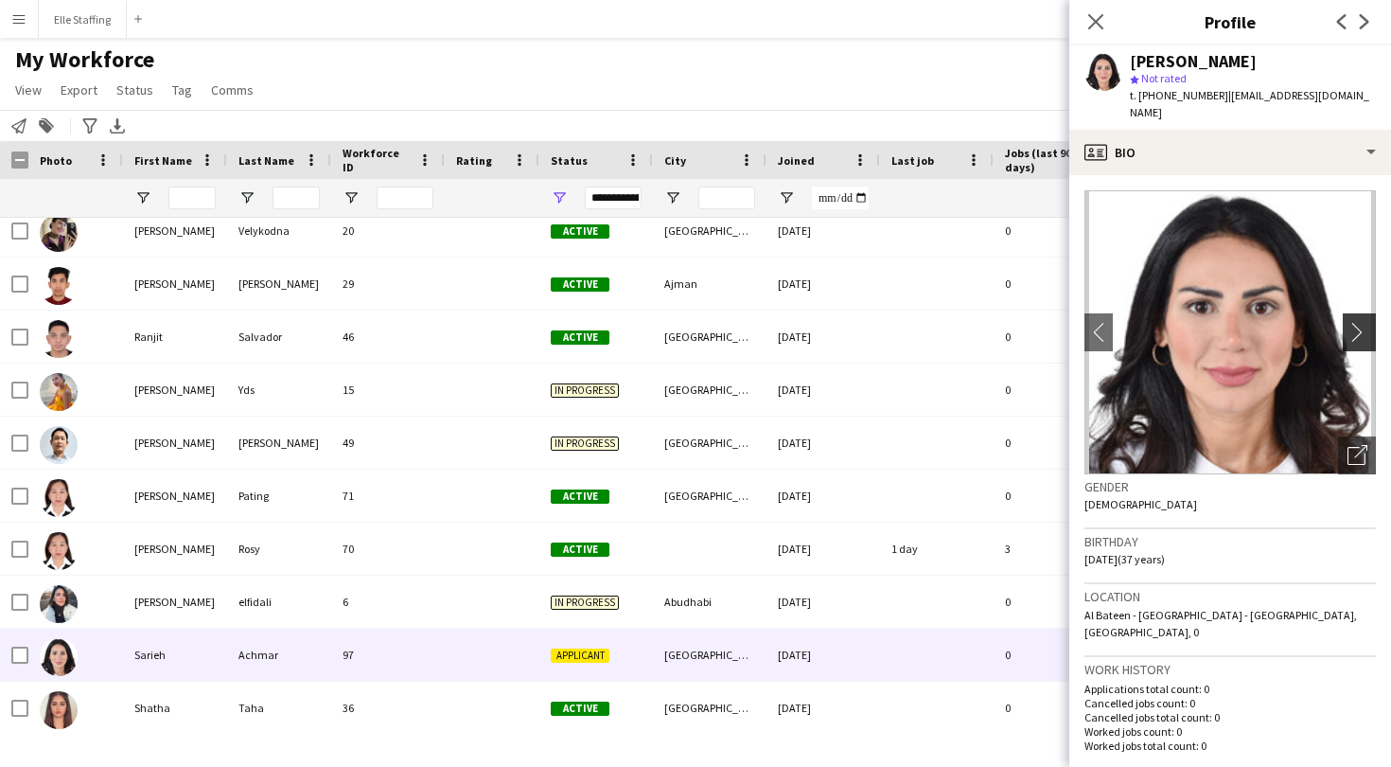
click at [1364, 322] on app-icon "chevron-right" at bounding box center [1362, 332] width 29 height 20
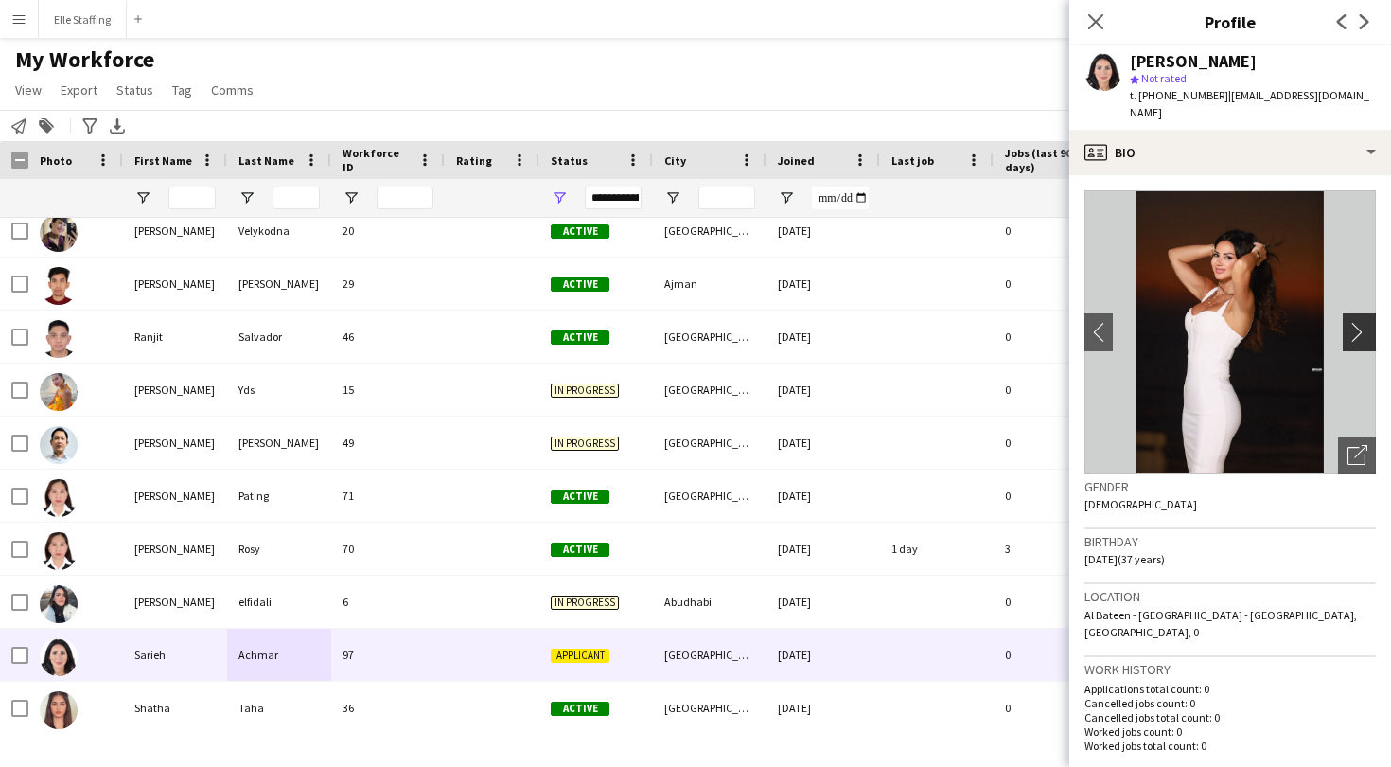
click at [1364, 322] on app-icon "chevron-right" at bounding box center [1362, 332] width 29 height 20
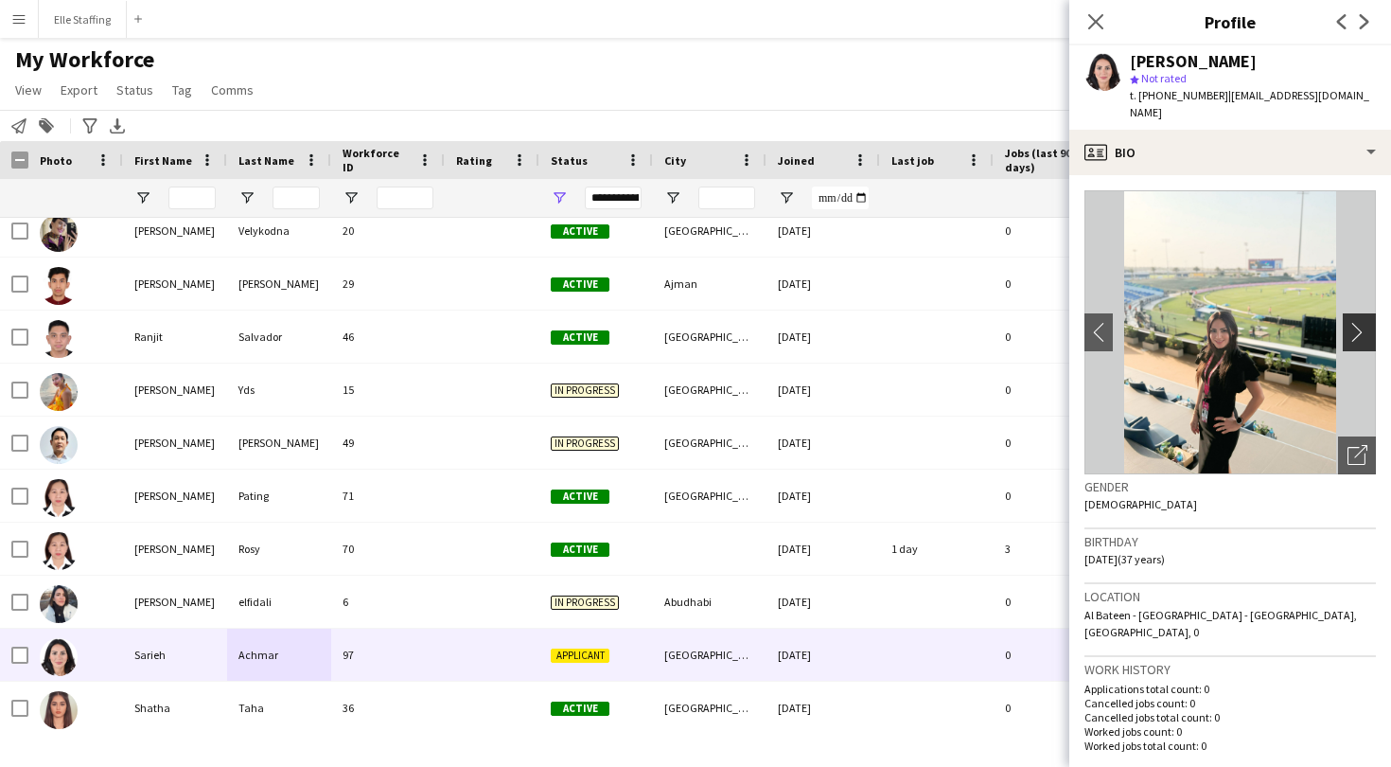
click at [1364, 322] on app-icon "chevron-right" at bounding box center [1362, 332] width 29 height 20
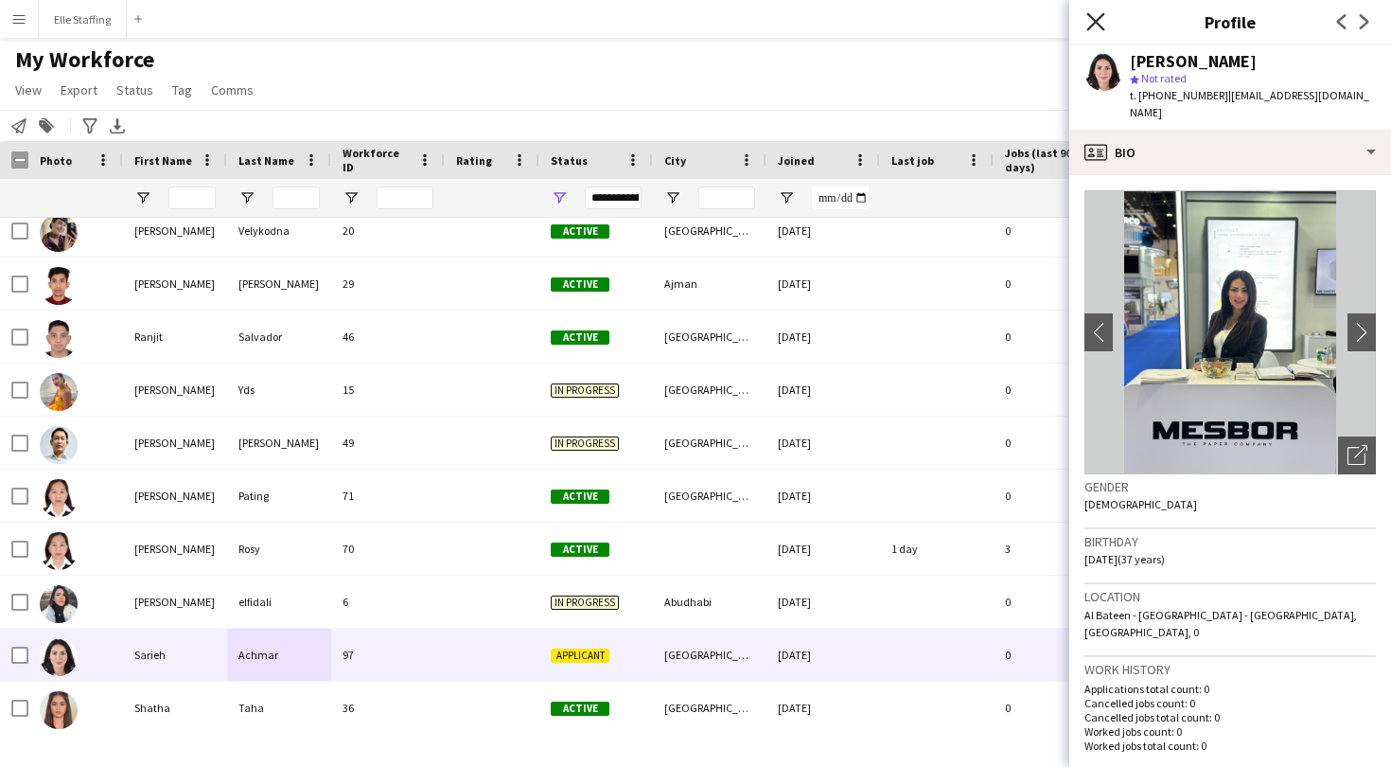
click at [1101, 19] on icon "Close pop-in" at bounding box center [1096, 21] width 18 height 18
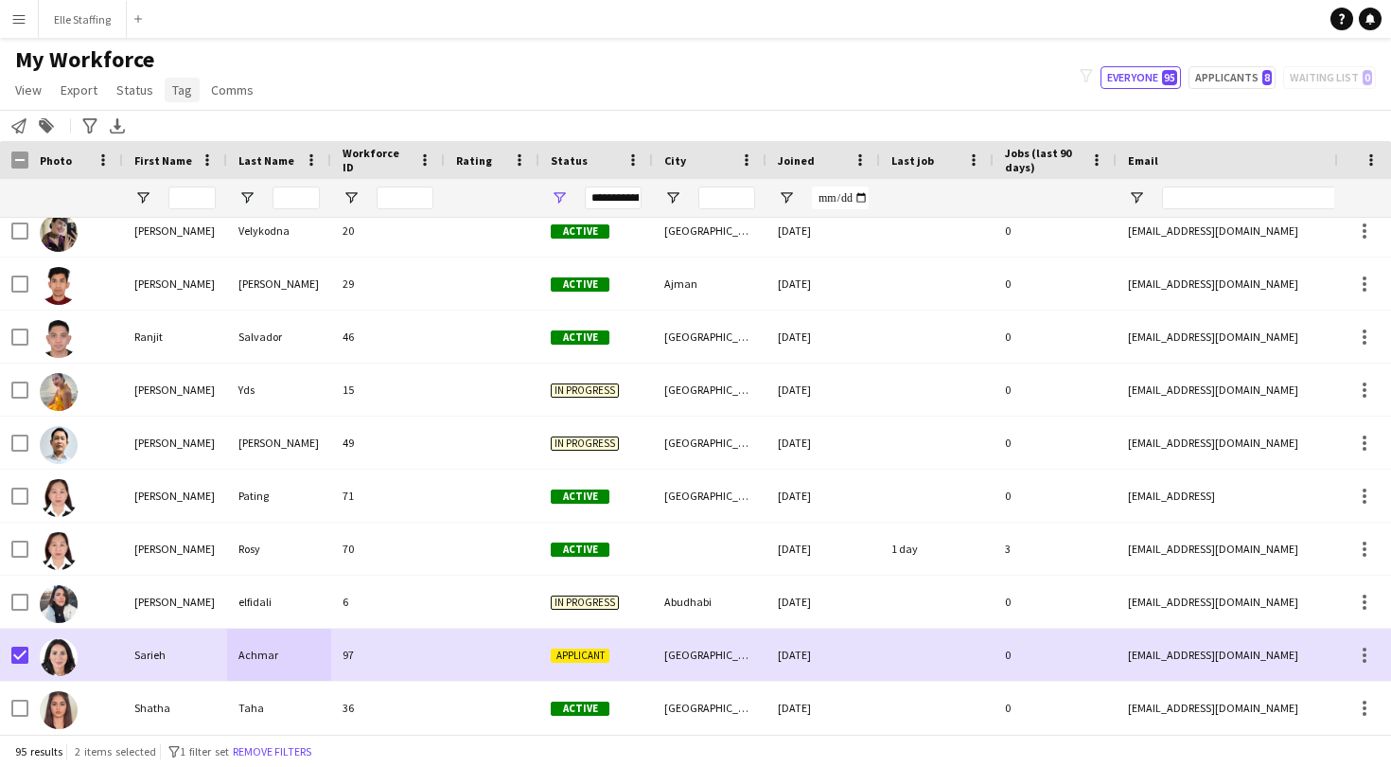
click at [168, 87] on link "Tag" at bounding box center [182, 90] width 35 height 25
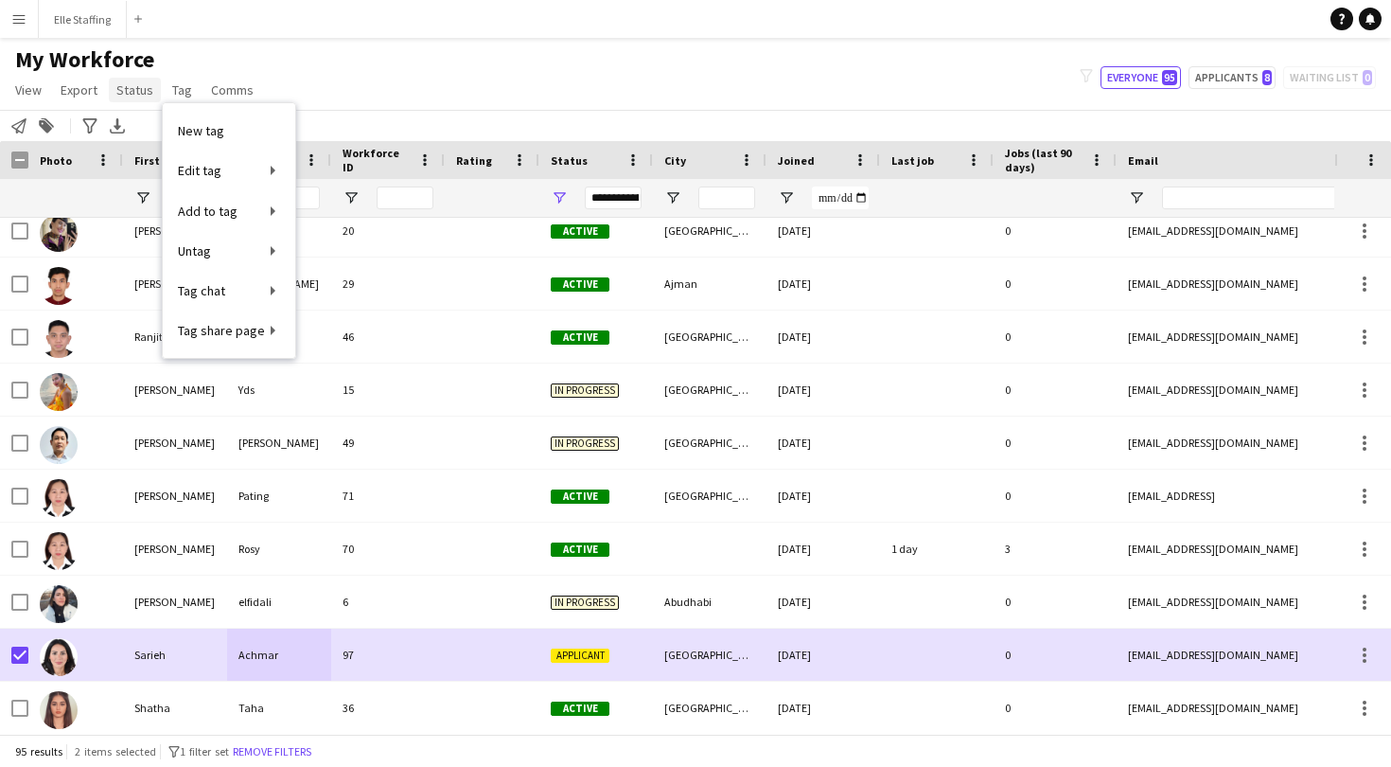
click at [143, 100] on link "Status" at bounding box center [135, 90] width 52 height 25
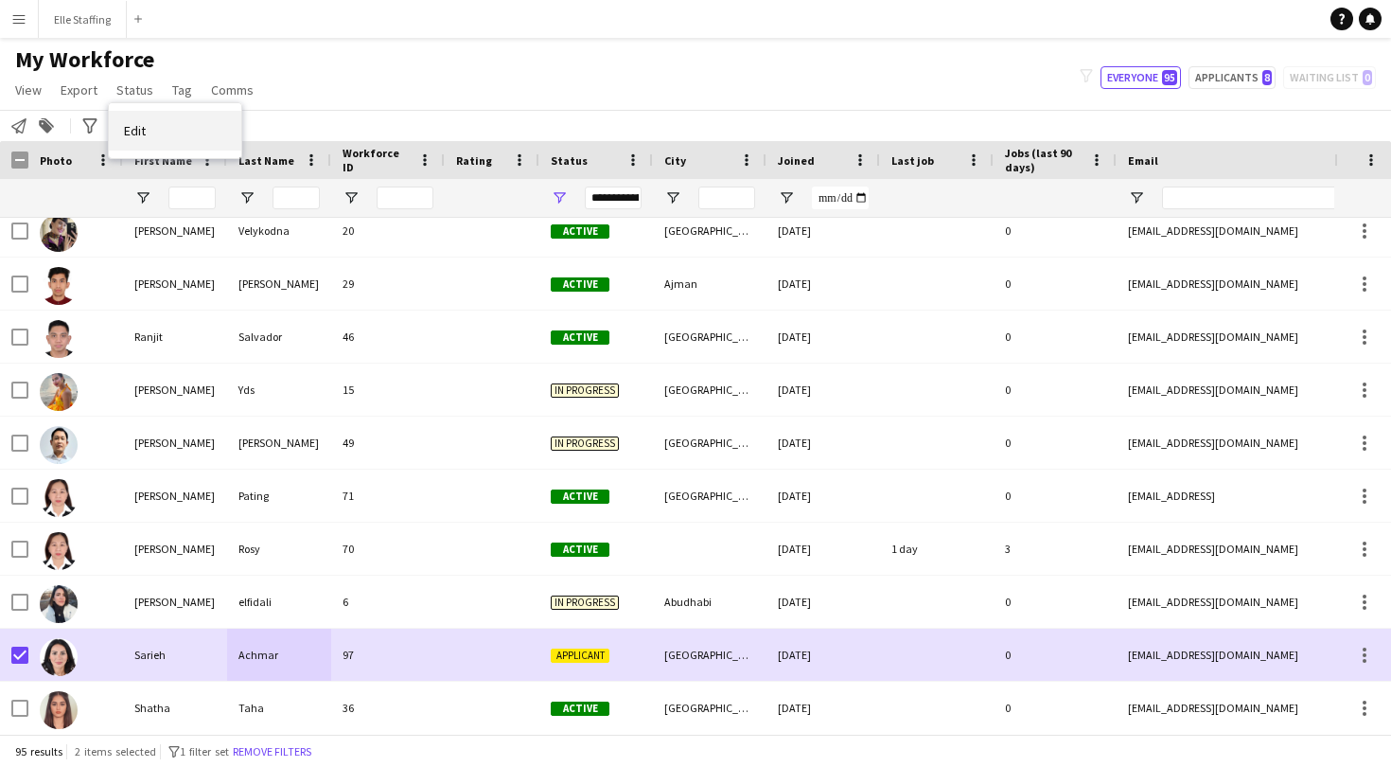
click at [147, 126] on link "Edit" at bounding box center [175, 131] width 133 height 40
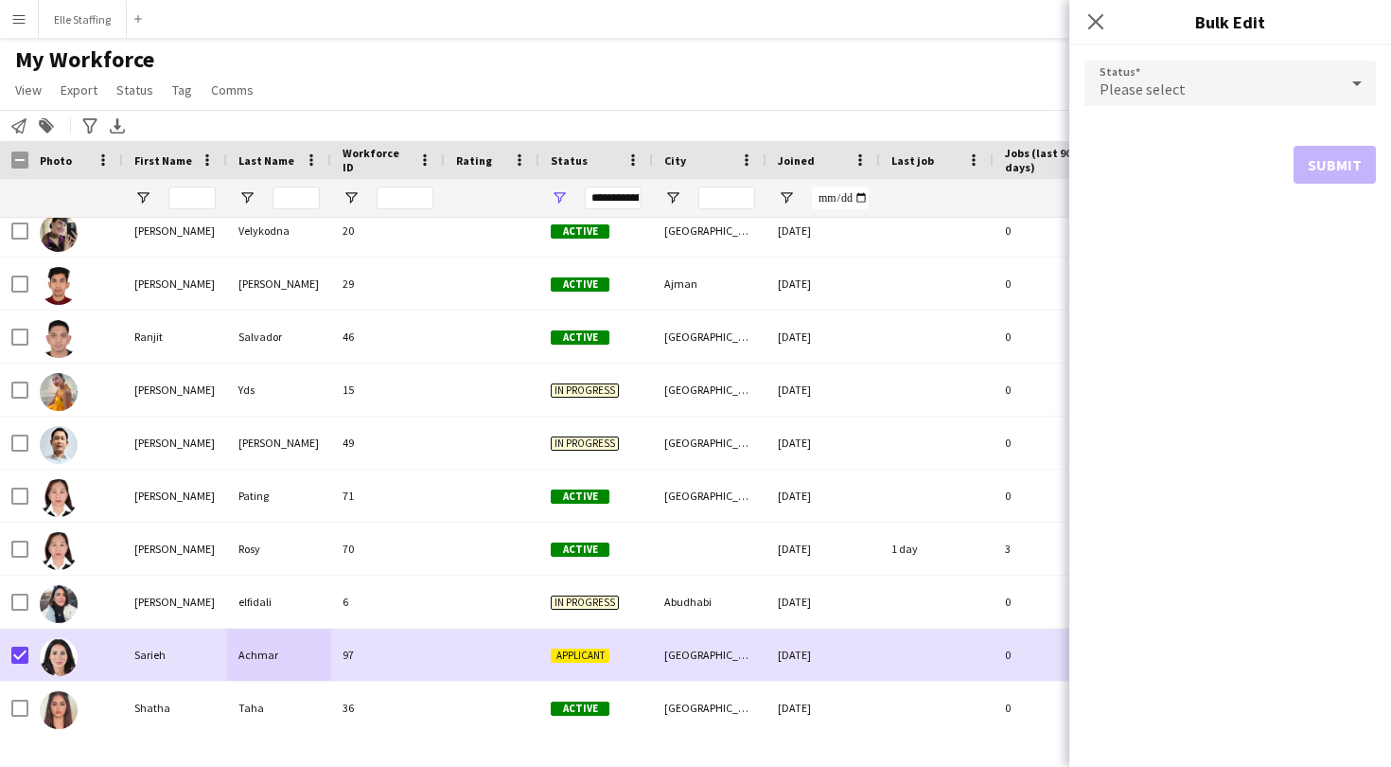
click at [1204, 93] on div "Please select" at bounding box center [1212, 83] width 254 height 45
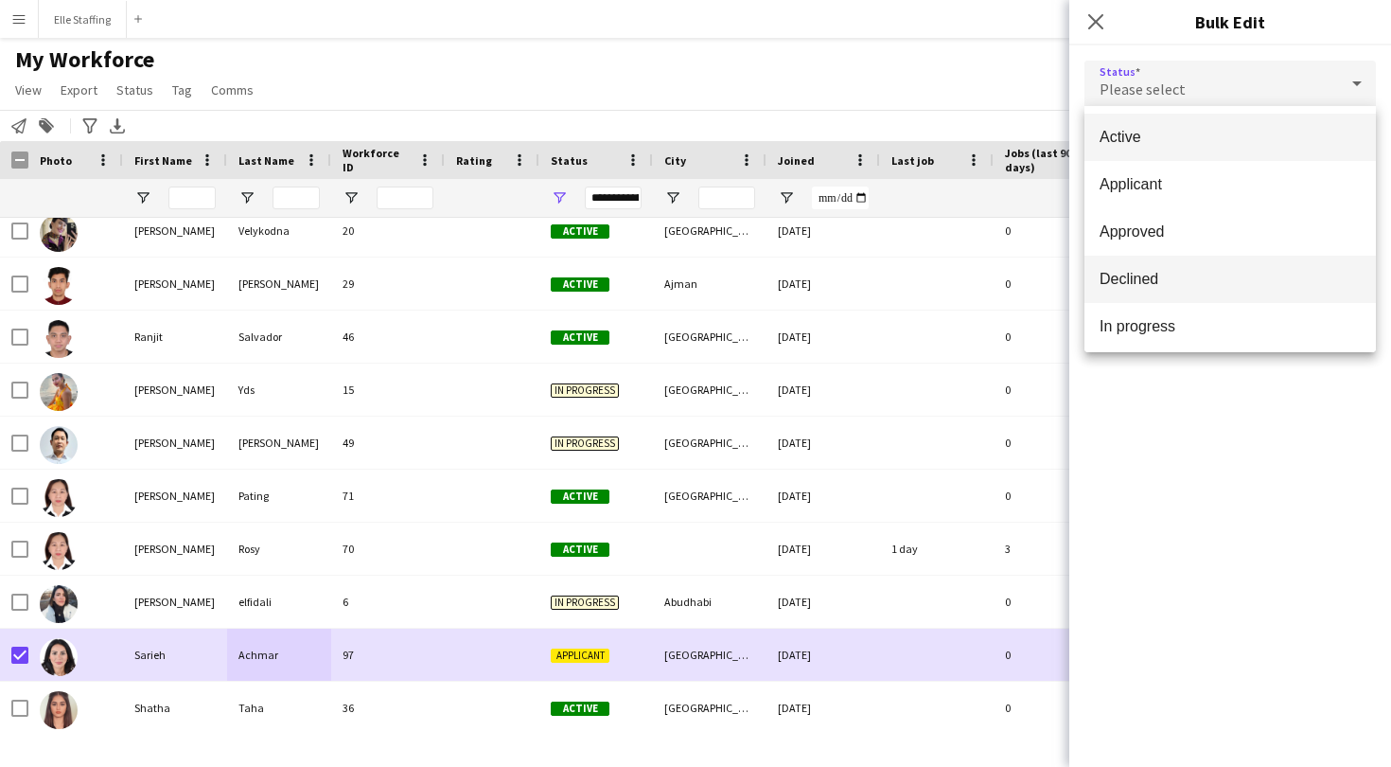
click at [1169, 288] on span "Declined" at bounding box center [1230, 279] width 261 height 18
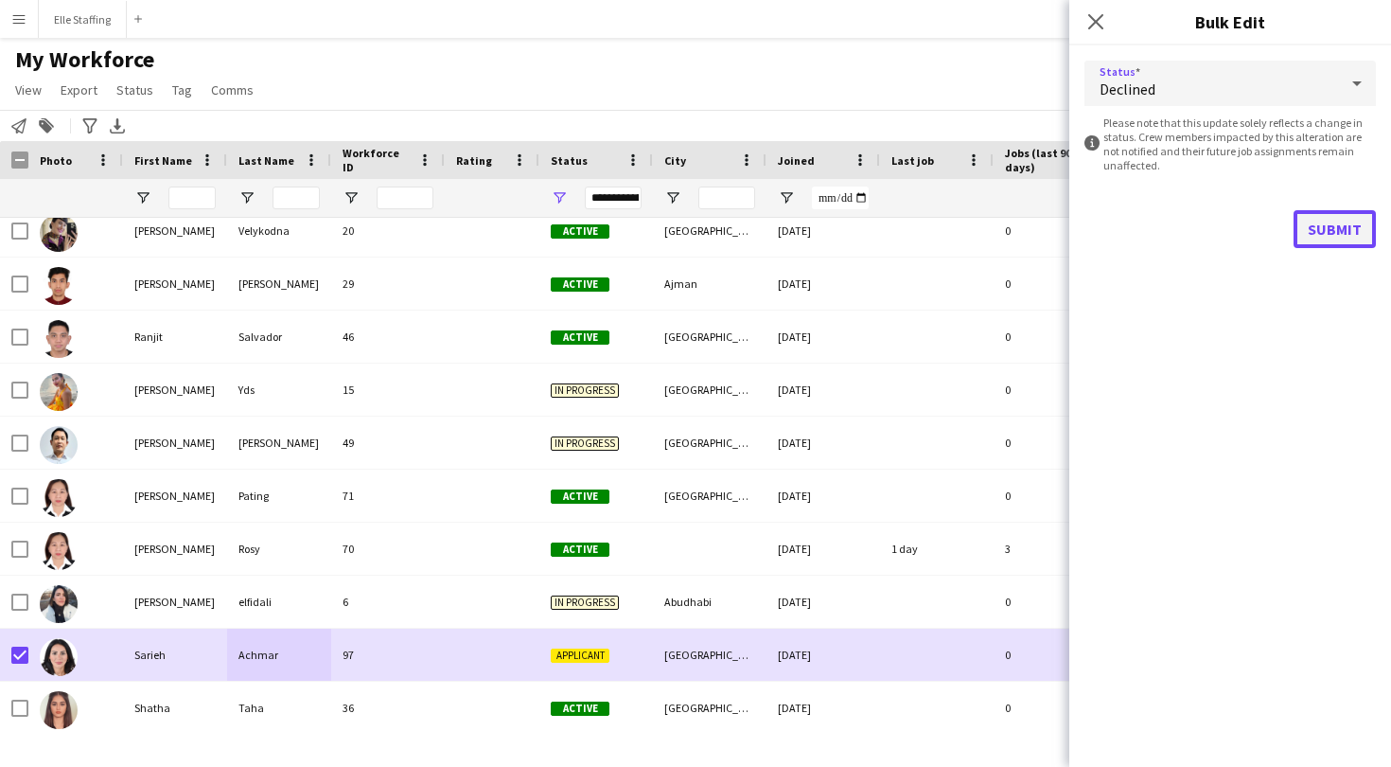
click at [1327, 227] on button "Submit" at bounding box center [1335, 229] width 82 height 38
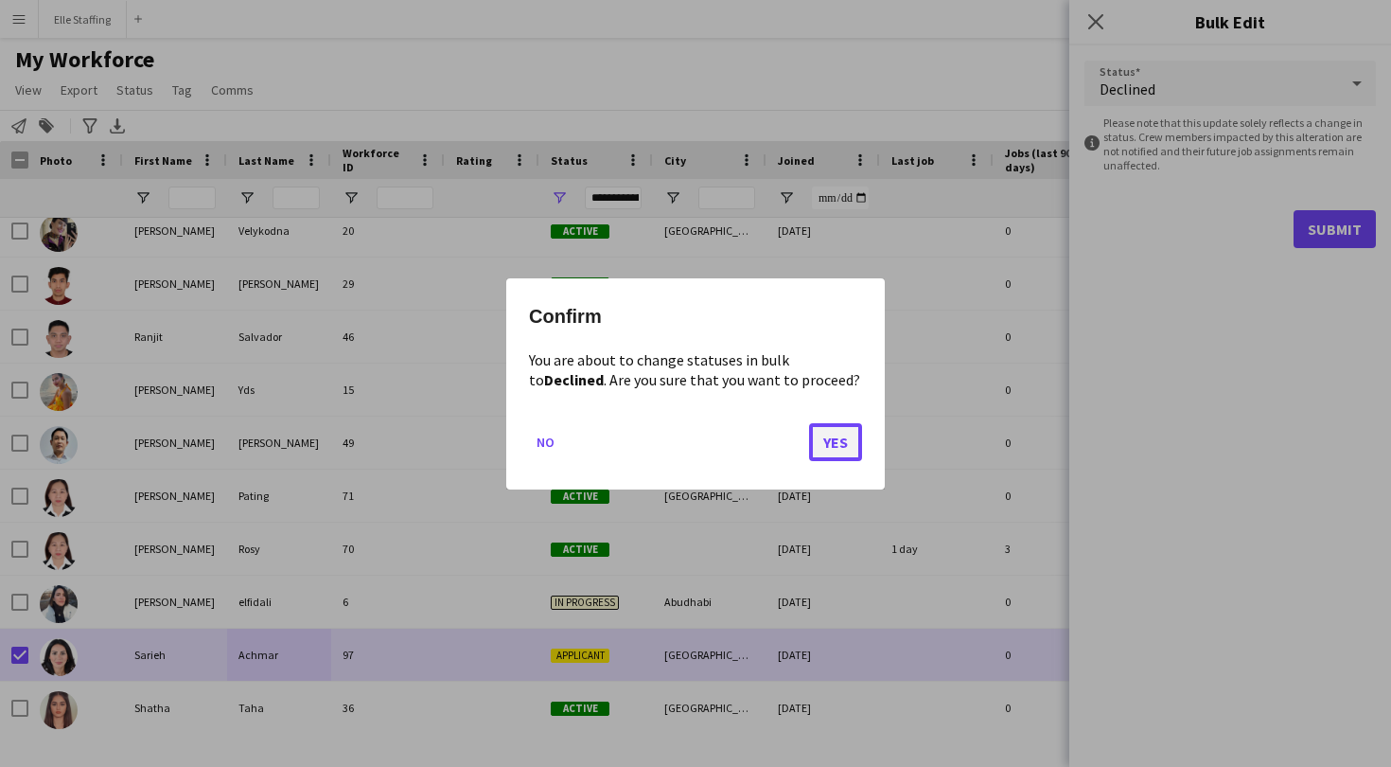
click at [832, 446] on button "Yes" at bounding box center [835, 441] width 53 height 38
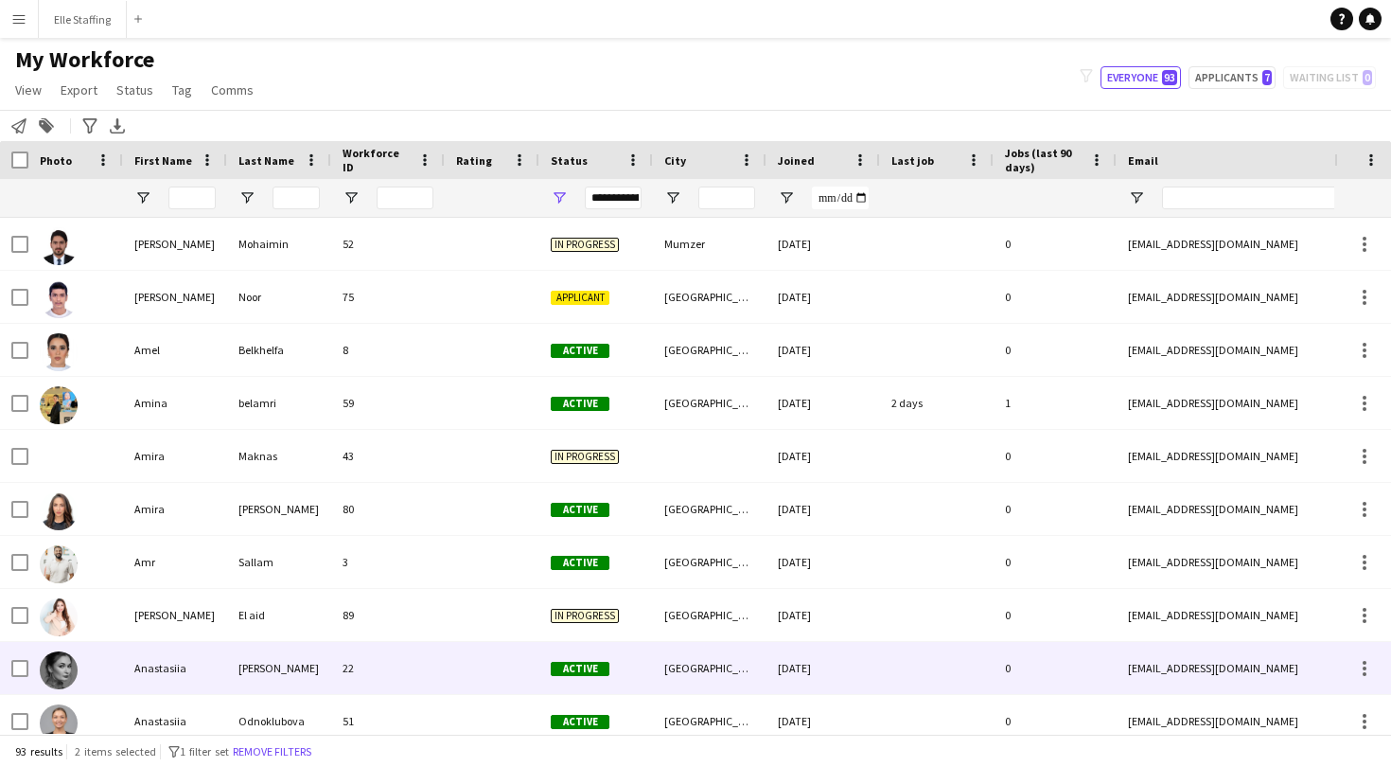
click at [294, 666] on div "Levchenko" at bounding box center [279, 668] width 104 height 52
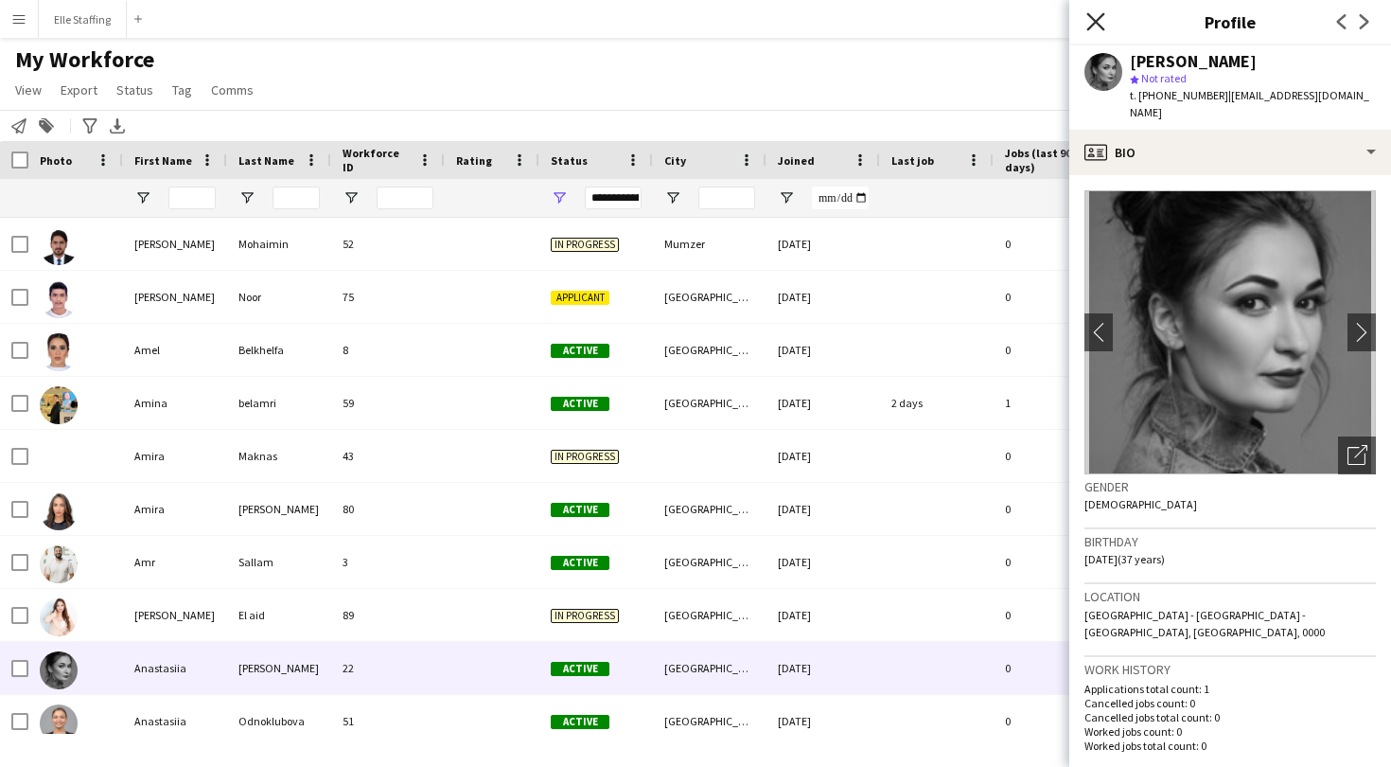
click at [1091, 27] on icon "Close pop-in" at bounding box center [1096, 21] width 18 height 18
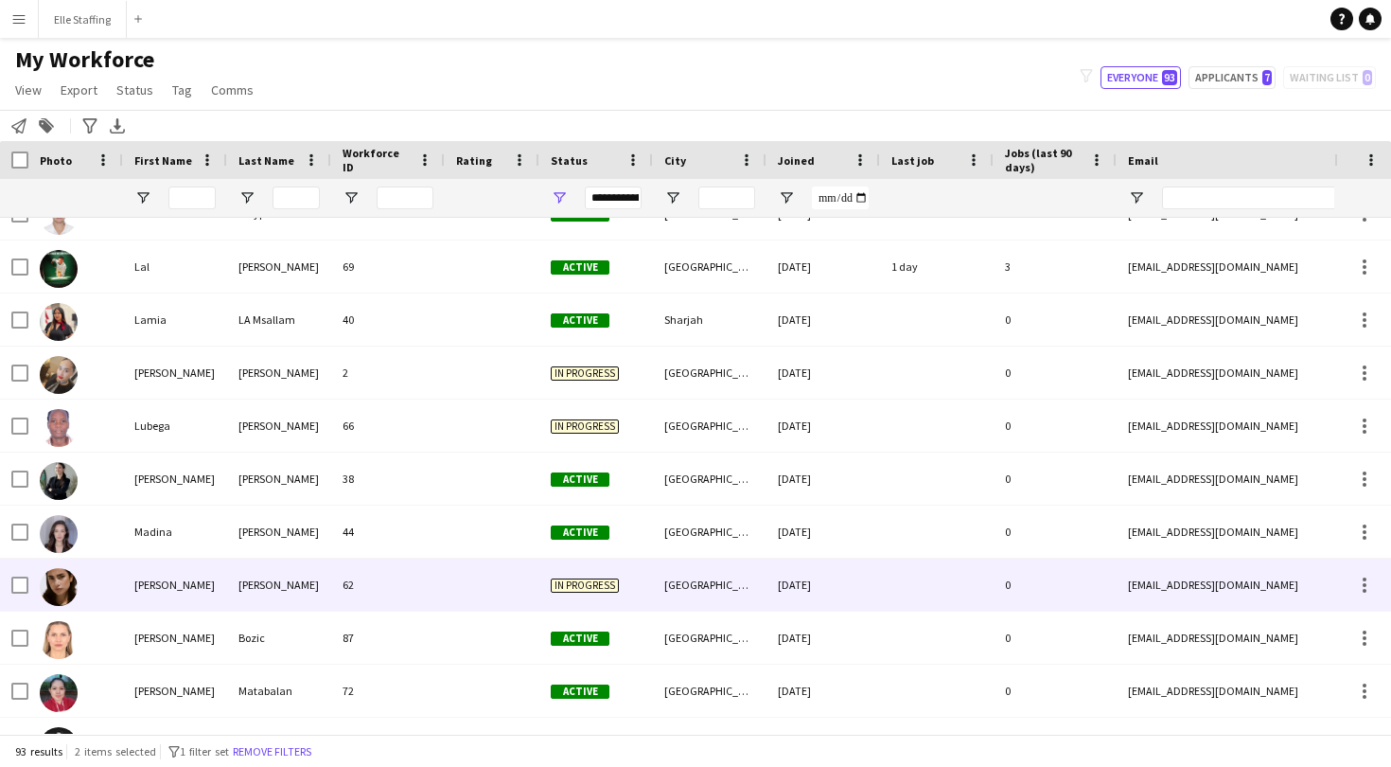
scroll to position [2620, 0]
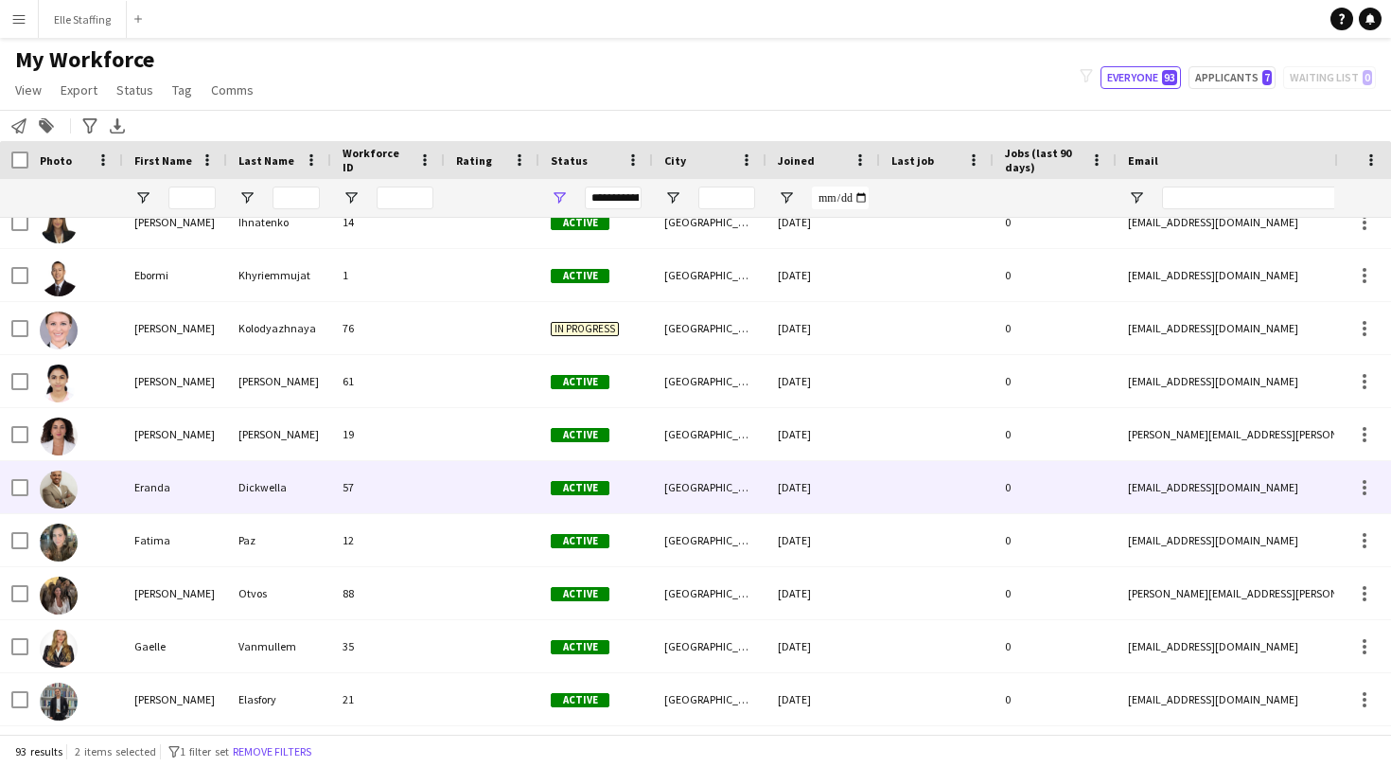
click at [339, 480] on div "57" at bounding box center [388, 487] width 114 height 52
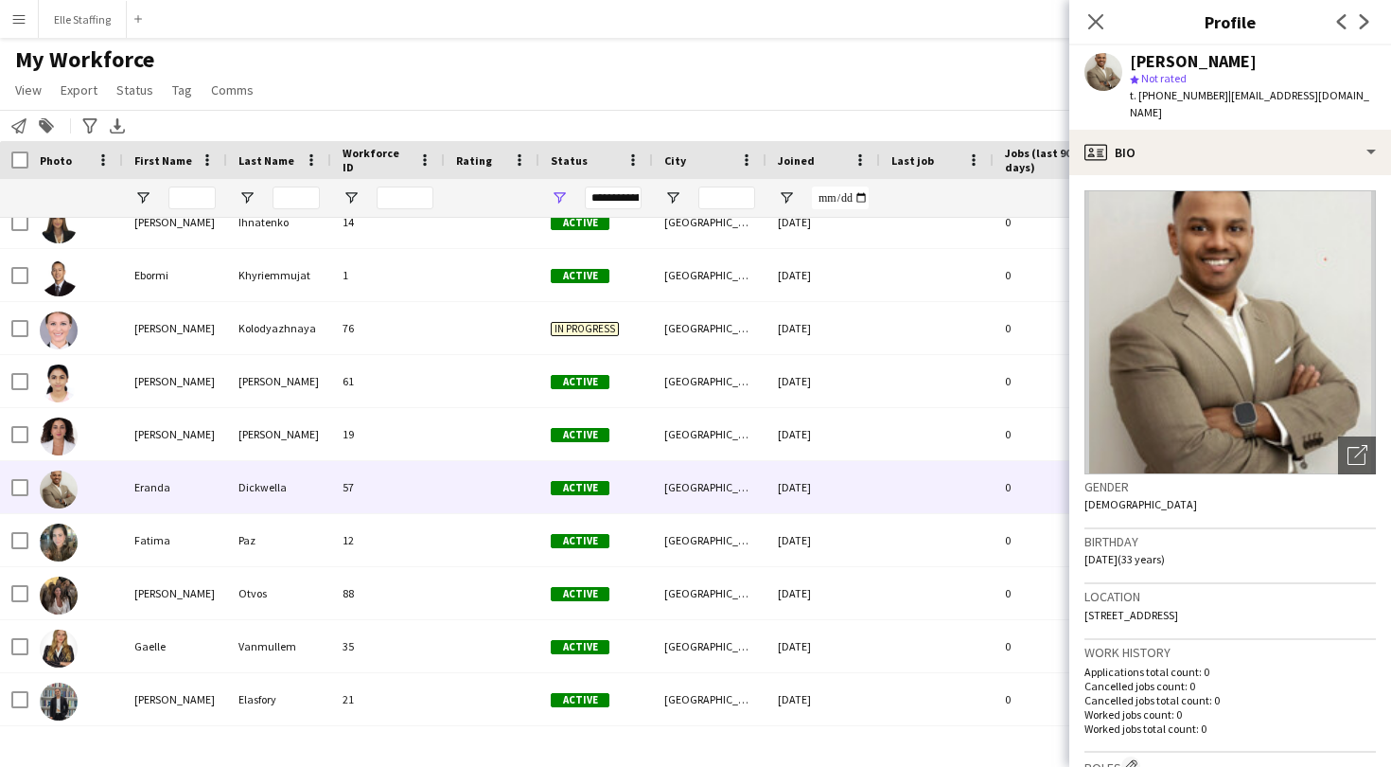
click at [1281, 314] on img at bounding box center [1231, 332] width 292 height 284
click at [1359, 454] on div "Open photos pop-in" at bounding box center [1357, 455] width 38 height 38
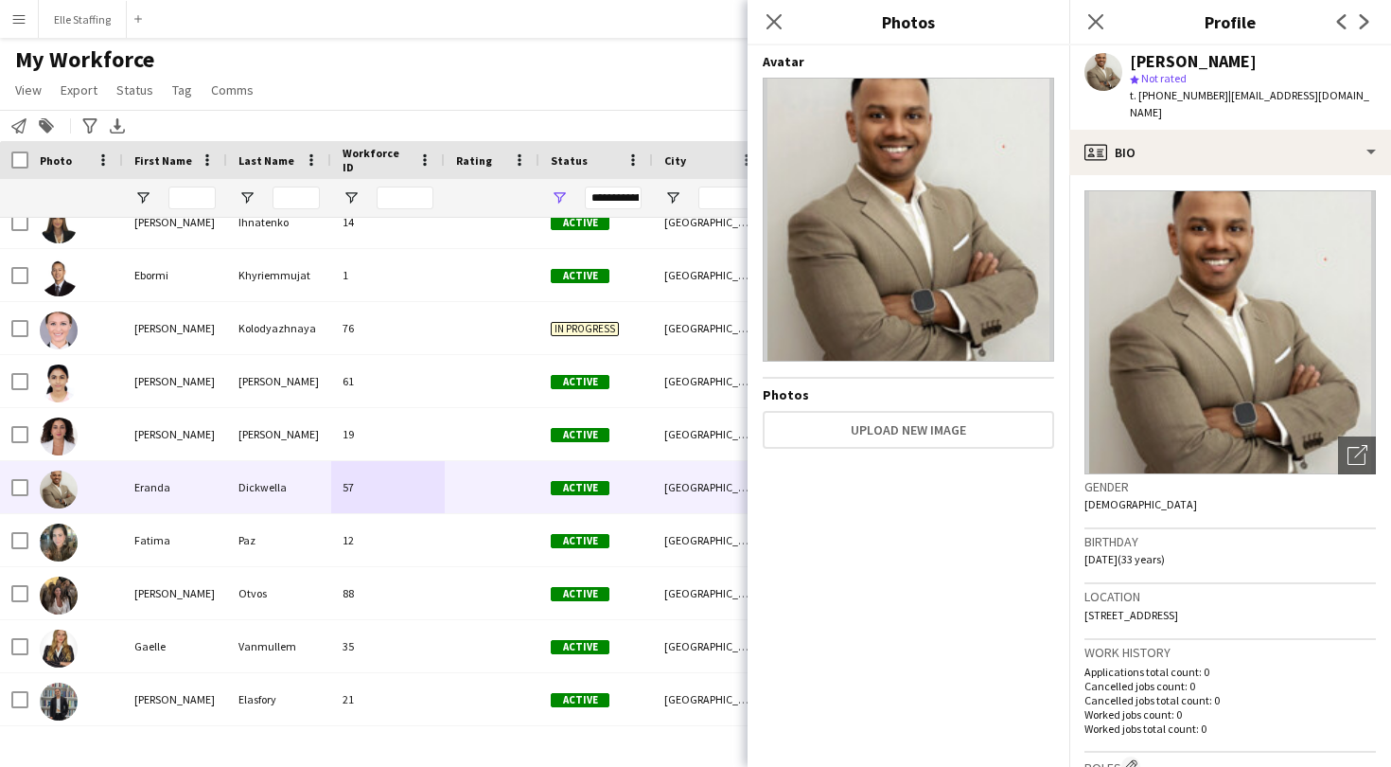
click at [998, 259] on img at bounding box center [909, 220] width 292 height 284
click at [762, 20] on app-icon "Close pop-in" at bounding box center [774, 22] width 27 height 27
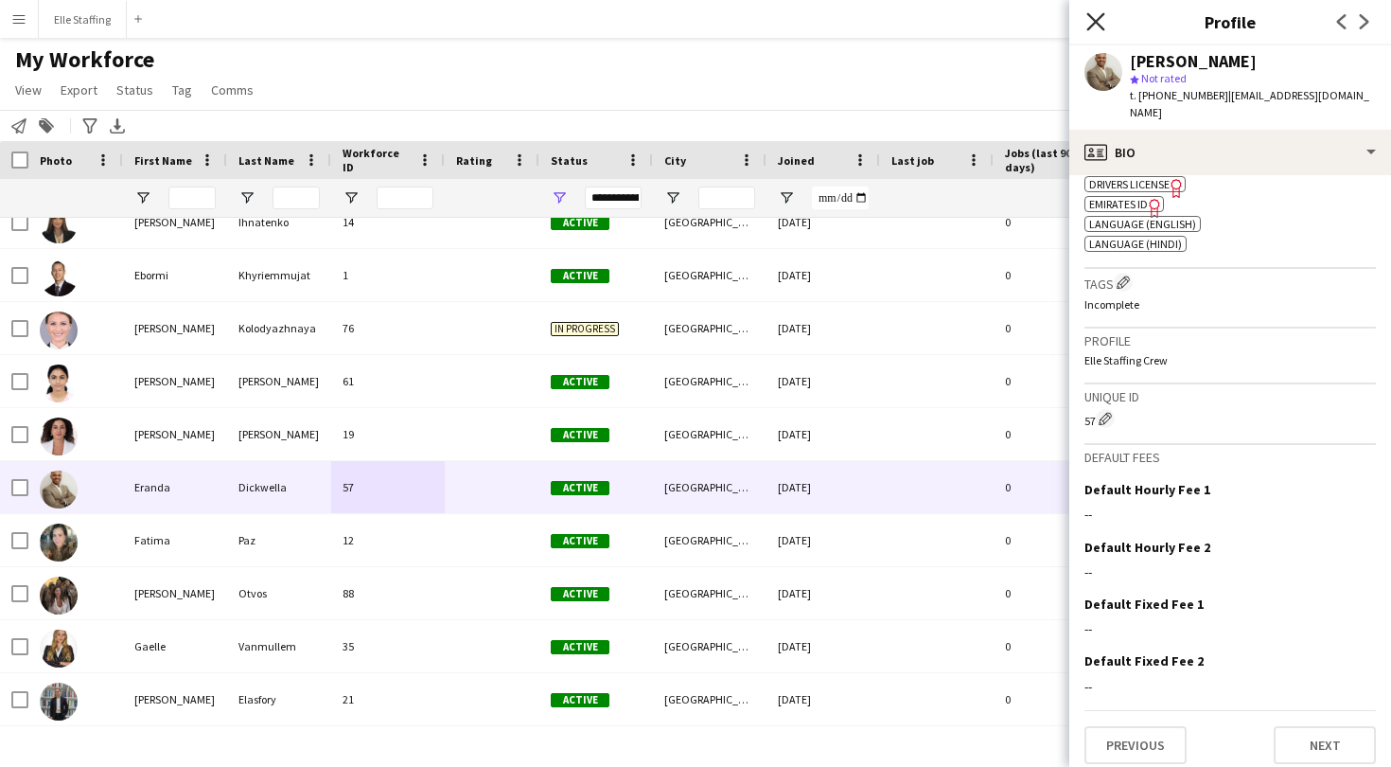
click at [1093, 19] on icon at bounding box center [1096, 21] width 18 height 18
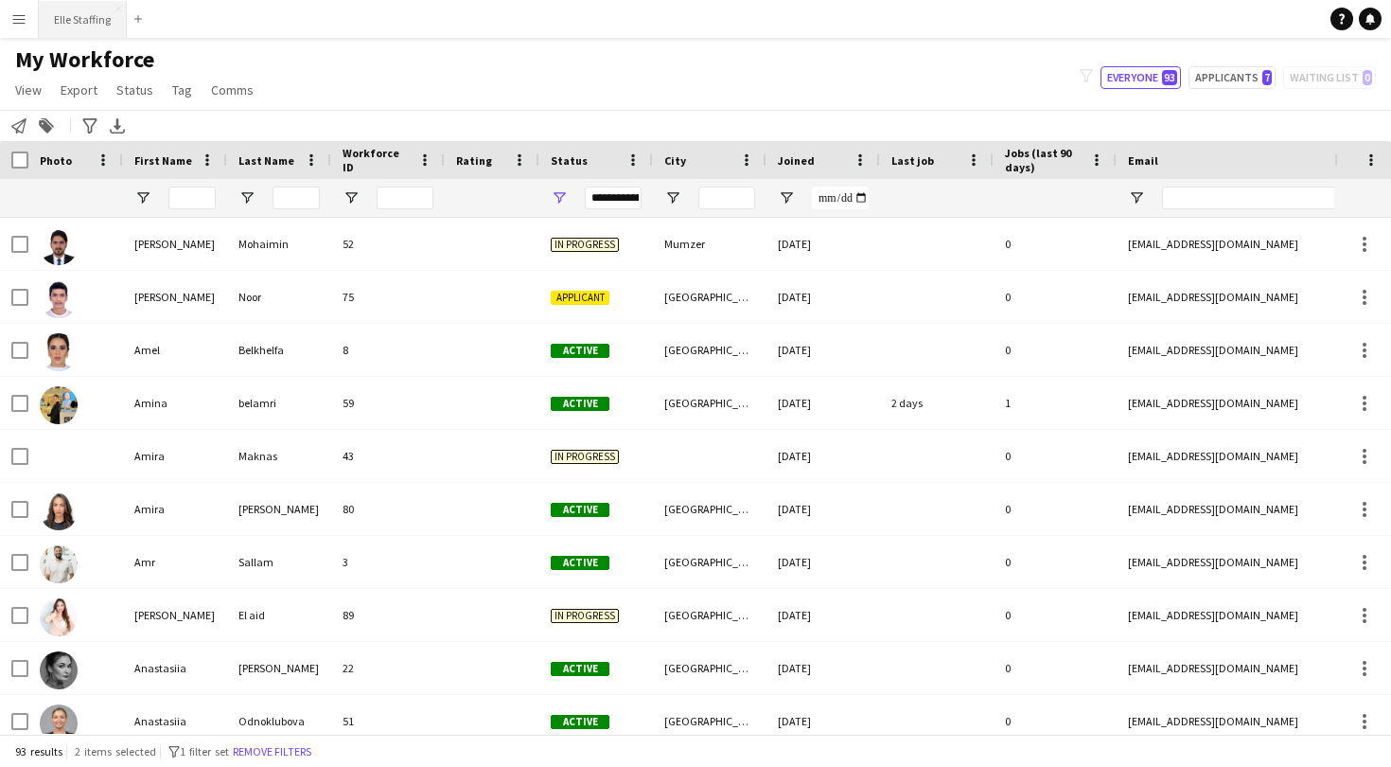
click at [88, 32] on button "Elle Staffing Close" at bounding box center [83, 19] width 88 height 37
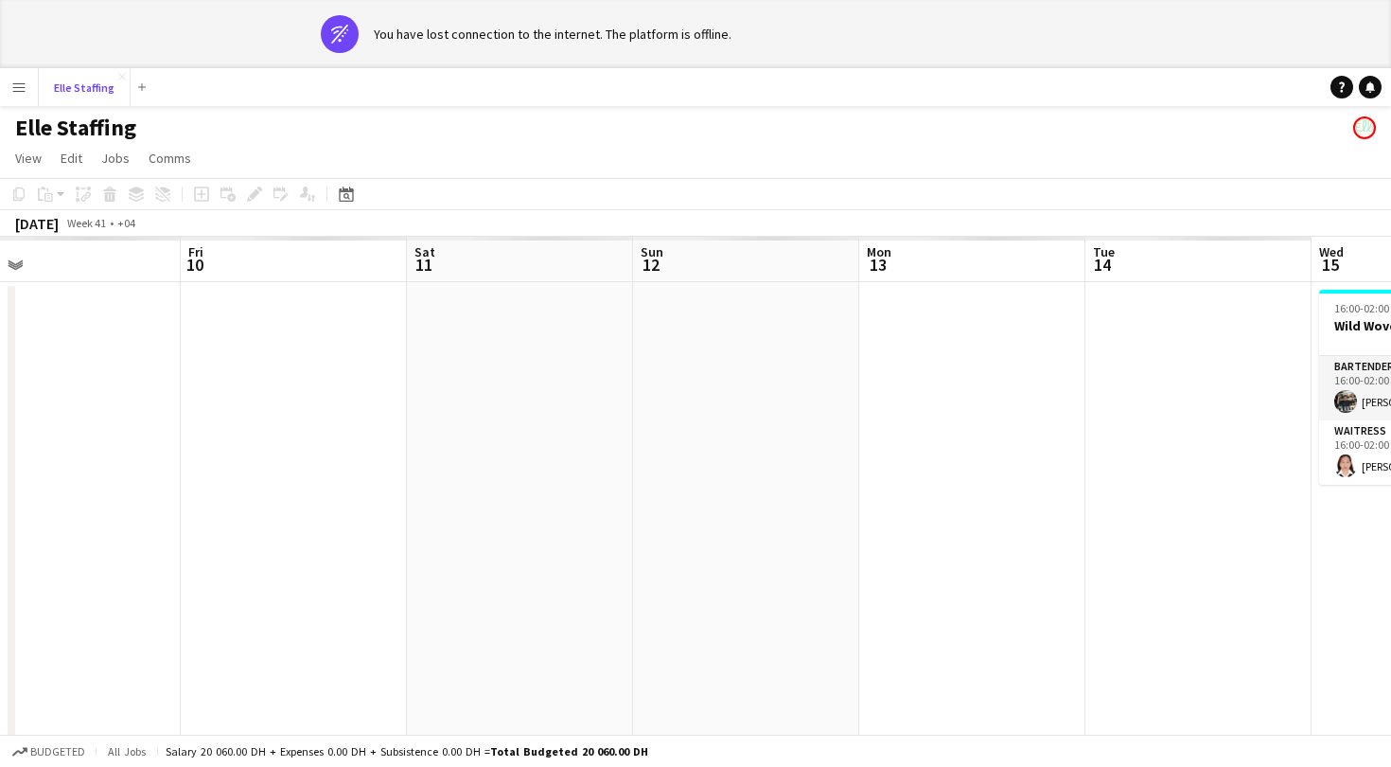
scroll to position [0, 489]
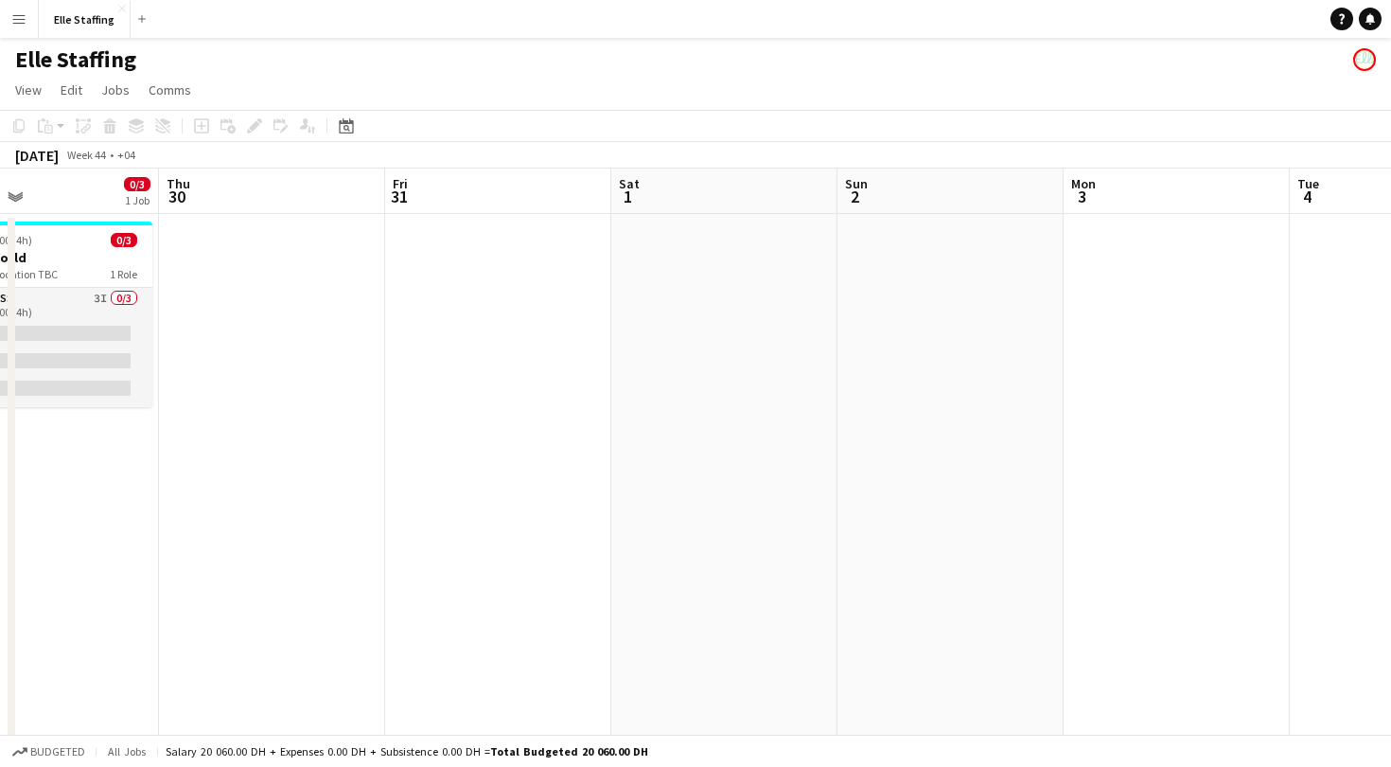
scroll to position [0, 533]
